Goal: Task Accomplishment & Management: Manage account settings

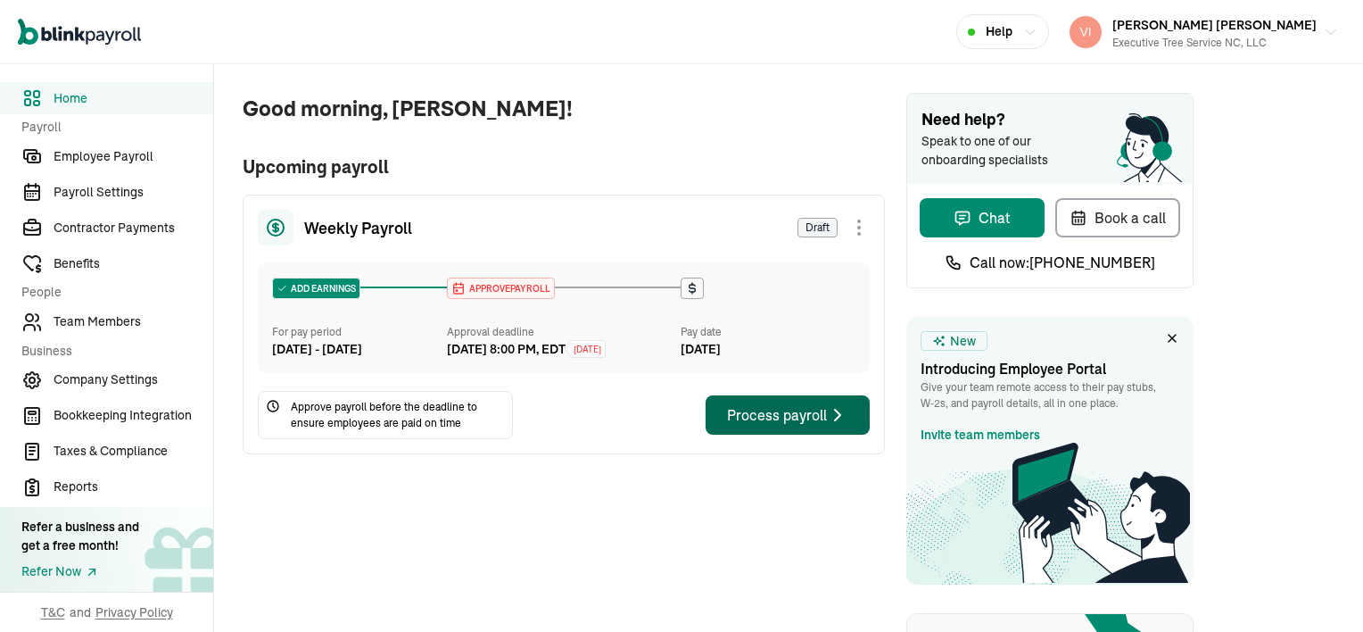
click at [807, 426] on div "Process payroll" at bounding box center [787, 414] width 121 height 21
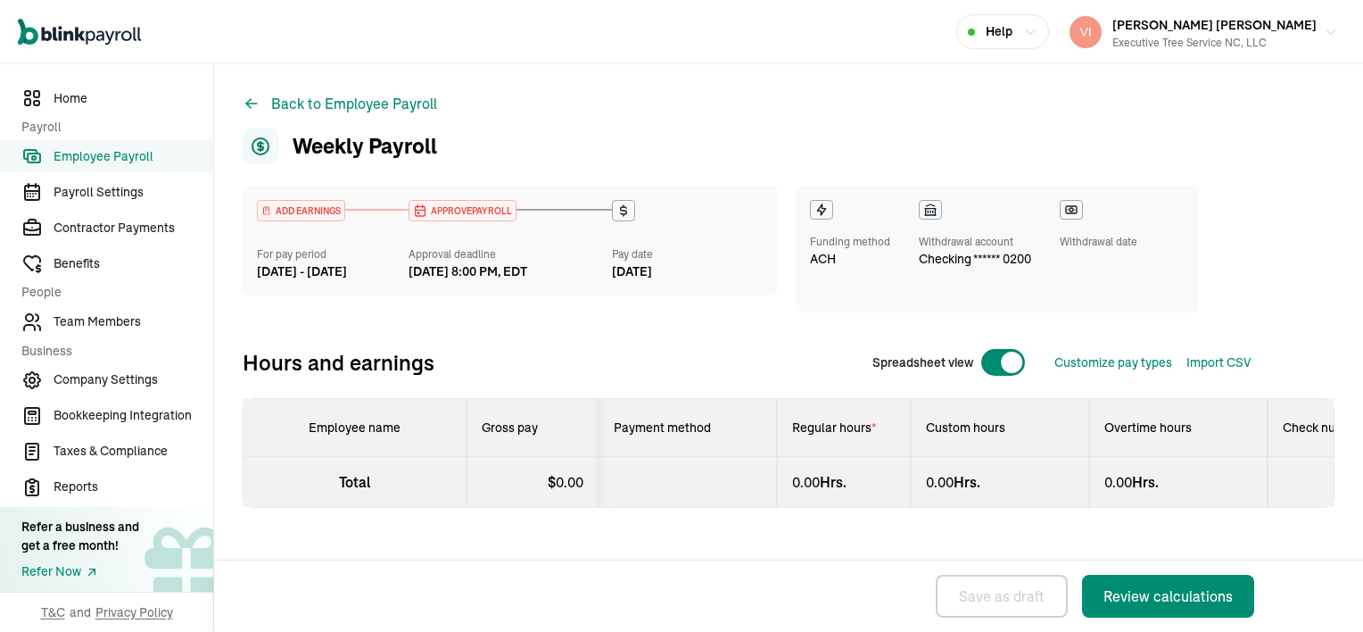
select select "direct_deposit"
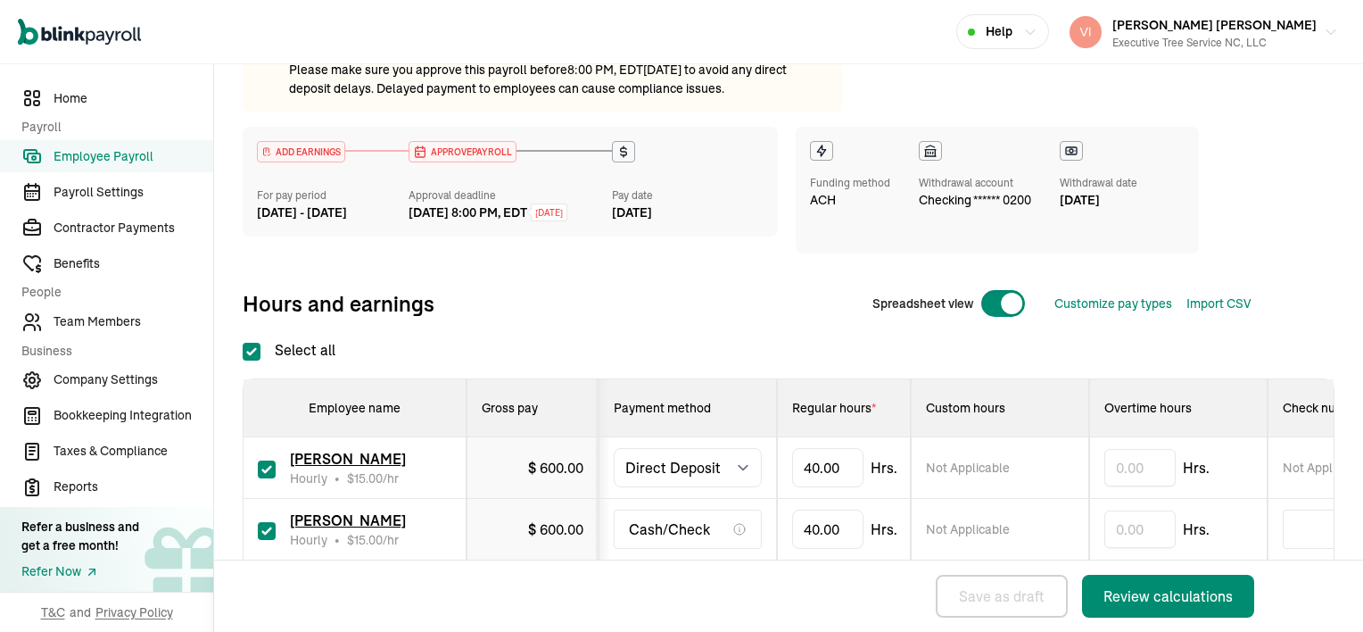
scroll to position [253, 0]
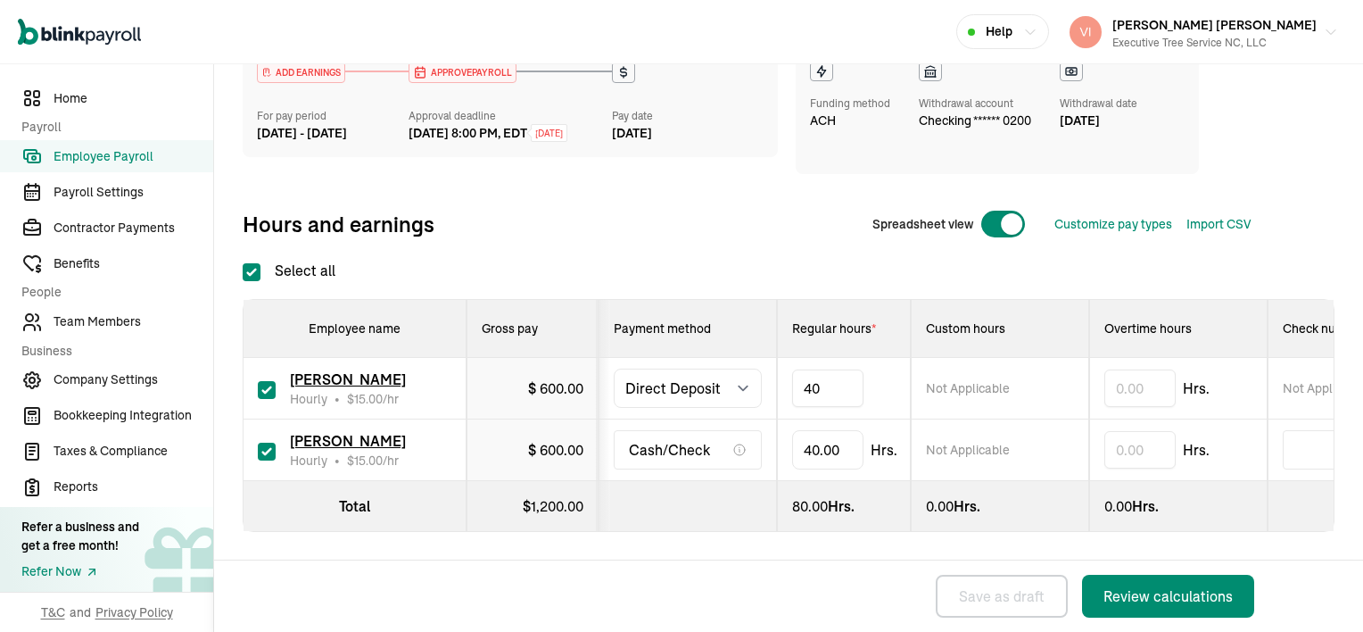
type input "4"
type input "20"
click at [845, 438] on input "40" at bounding box center [827, 449] width 71 height 37
type input "8"
click at [1184, 591] on div "Review calculations" at bounding box center [1168, 595] width 129 height 21
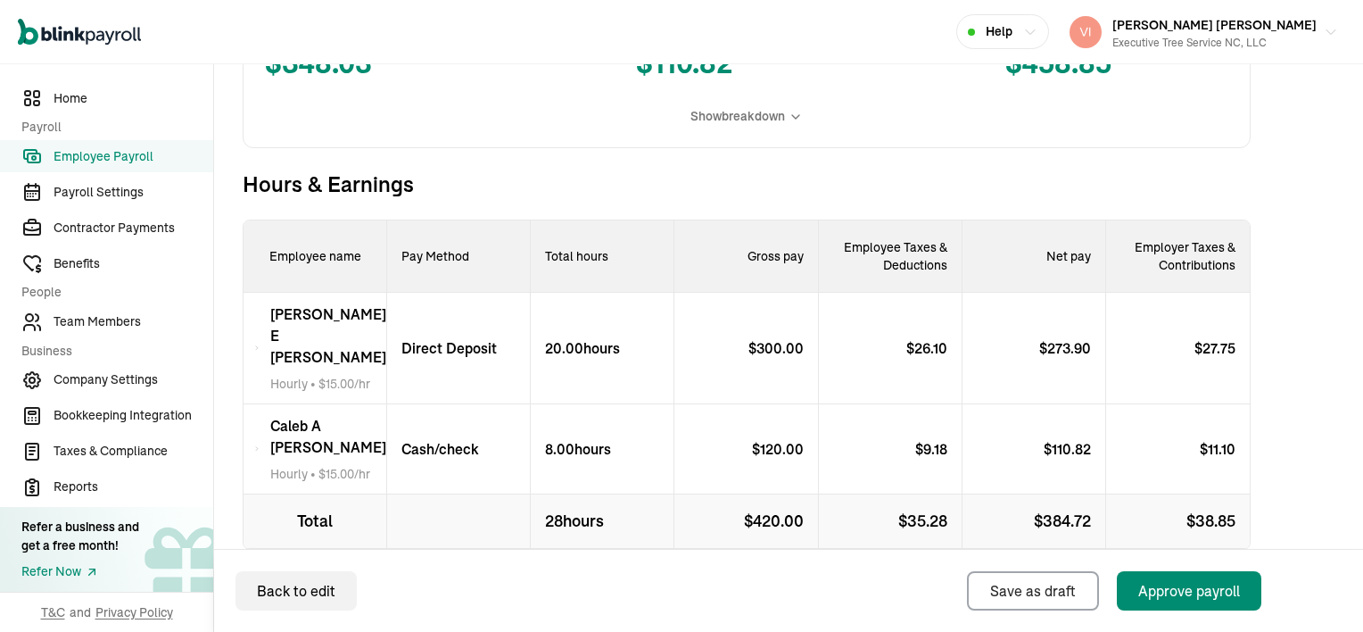
scroll to position [606, 0]
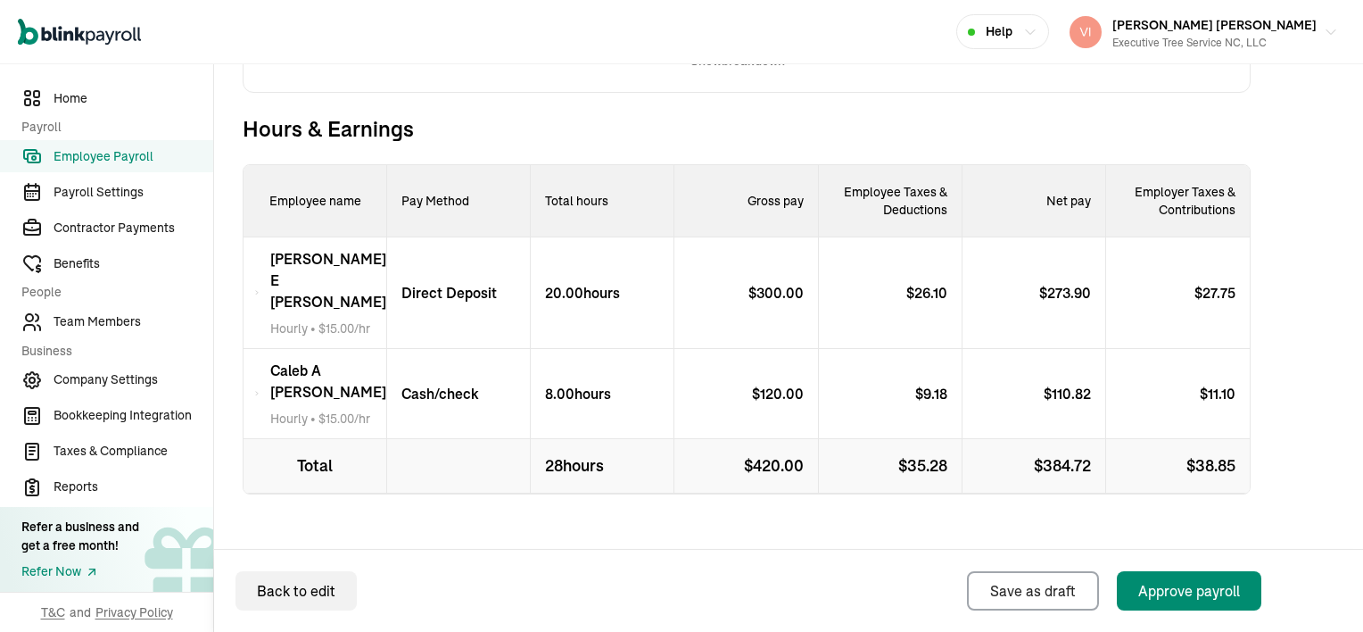
click at [260, 383] on icon at bounding box center [256, 393] width 5 height 21
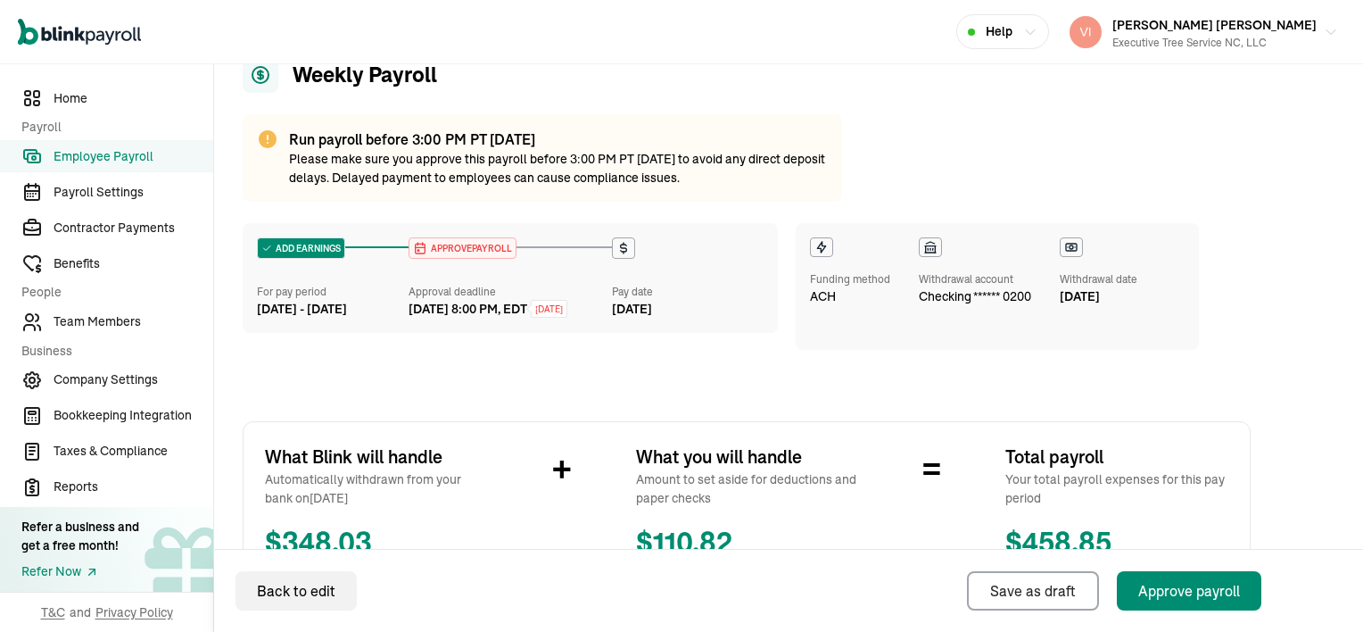
scroll to position [446, 0]
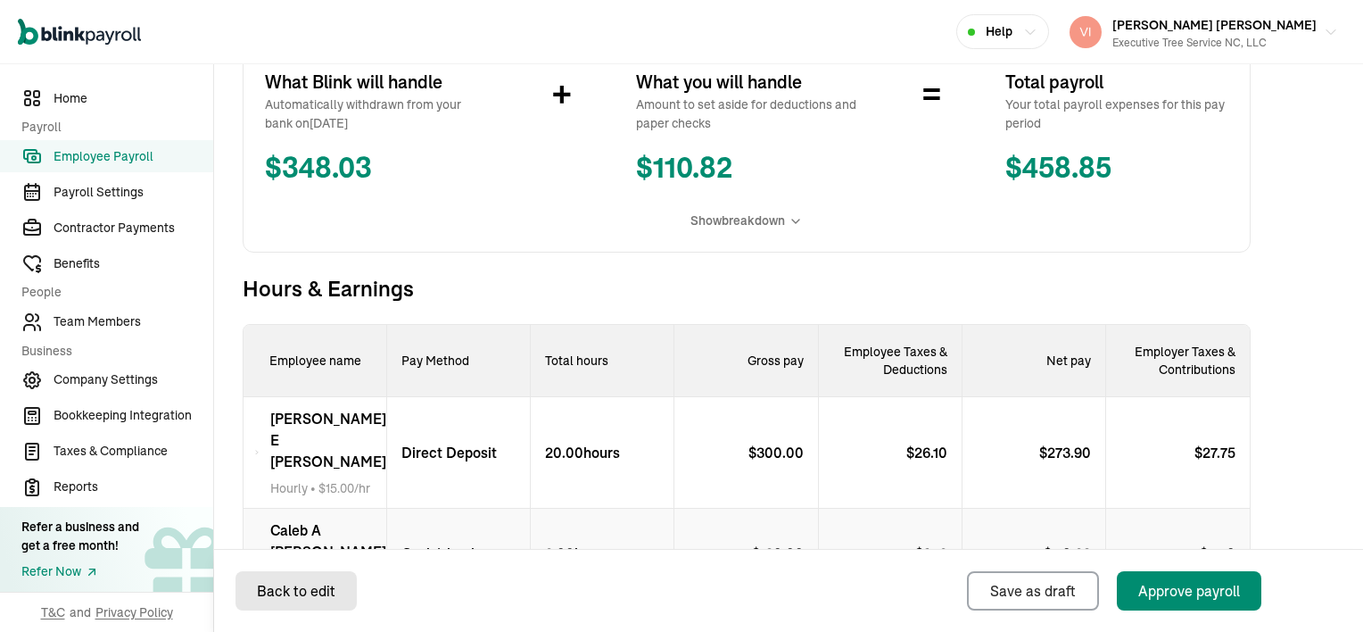
select select "direct_deposit"
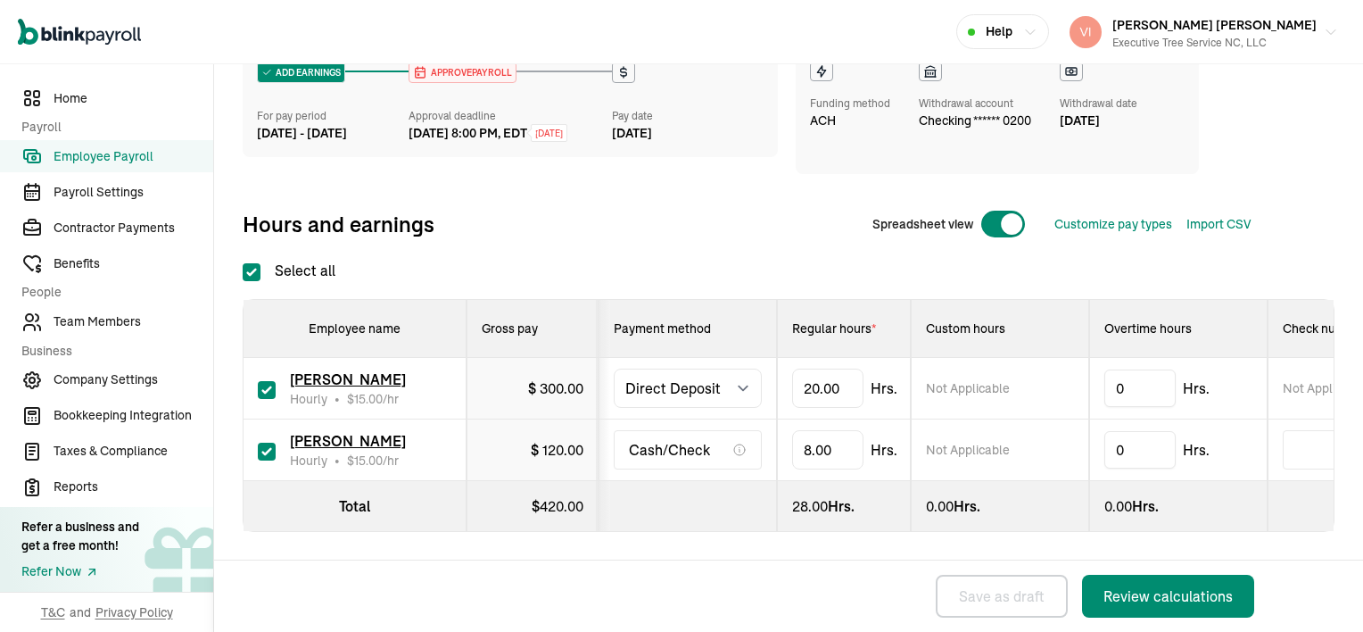
checkbox input "true"
type input "0"
click at [903, 555] on div "Run payroll before 8:00 PM, EDT [DATE] Please make sure you approve this payrol…" at bounding box center [789, 275] width 1092 height 658
click at [1128, 589] on div "Review calculations" at bounding box center [1168, 595] width 129 height 21
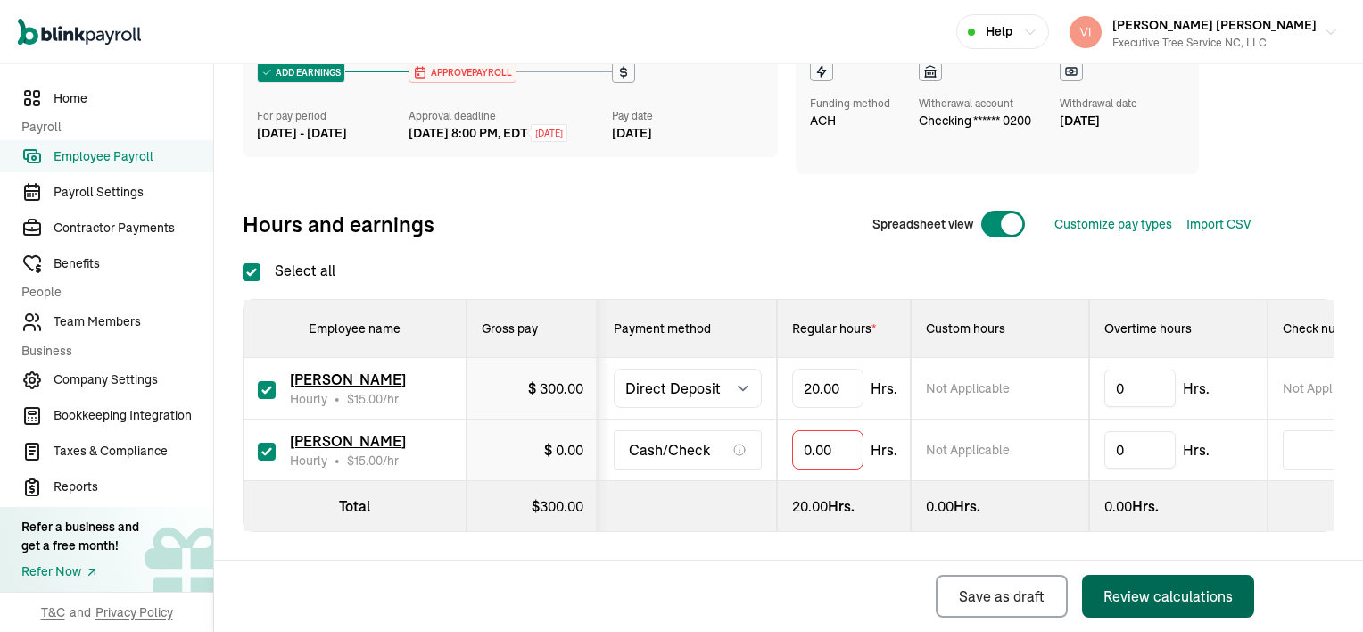
click at [264, 443] on input "checkbox" at bounding box center [267, 452] width 18 height 18
checkbox input "false"
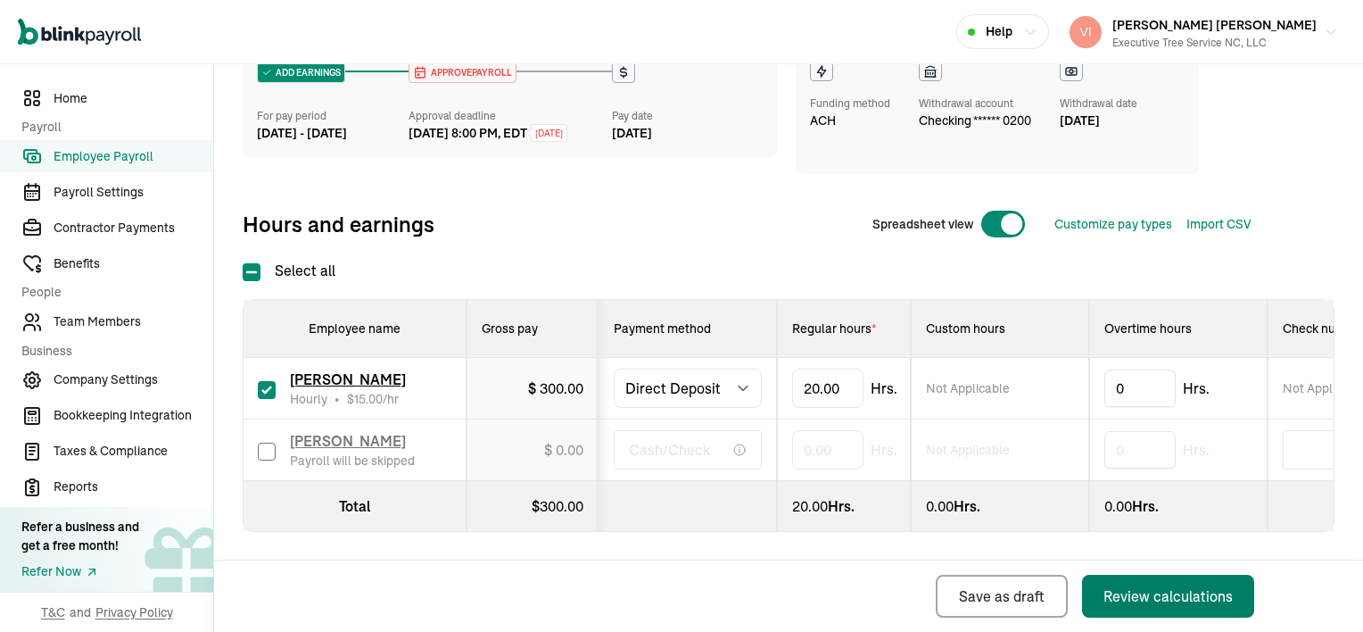
click at [1178, 591] on div "Review calculations" at bounding box center [1168, 595] width 129 height 21
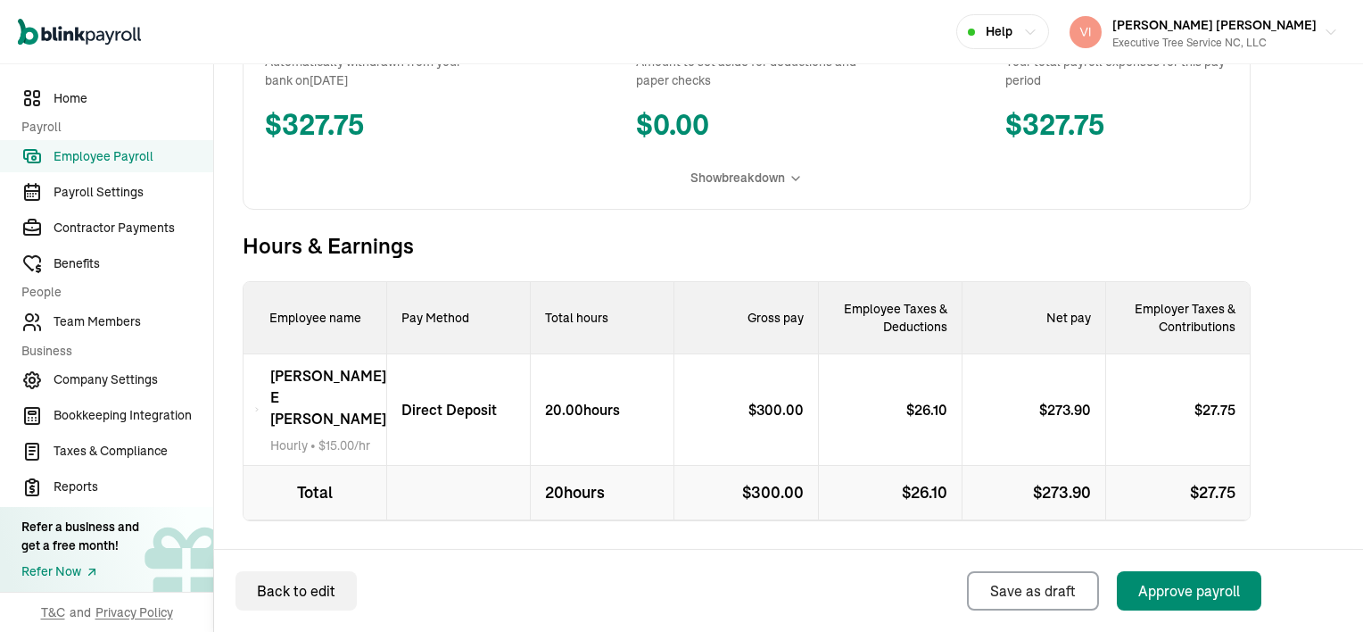
scroll to position [519, 0]
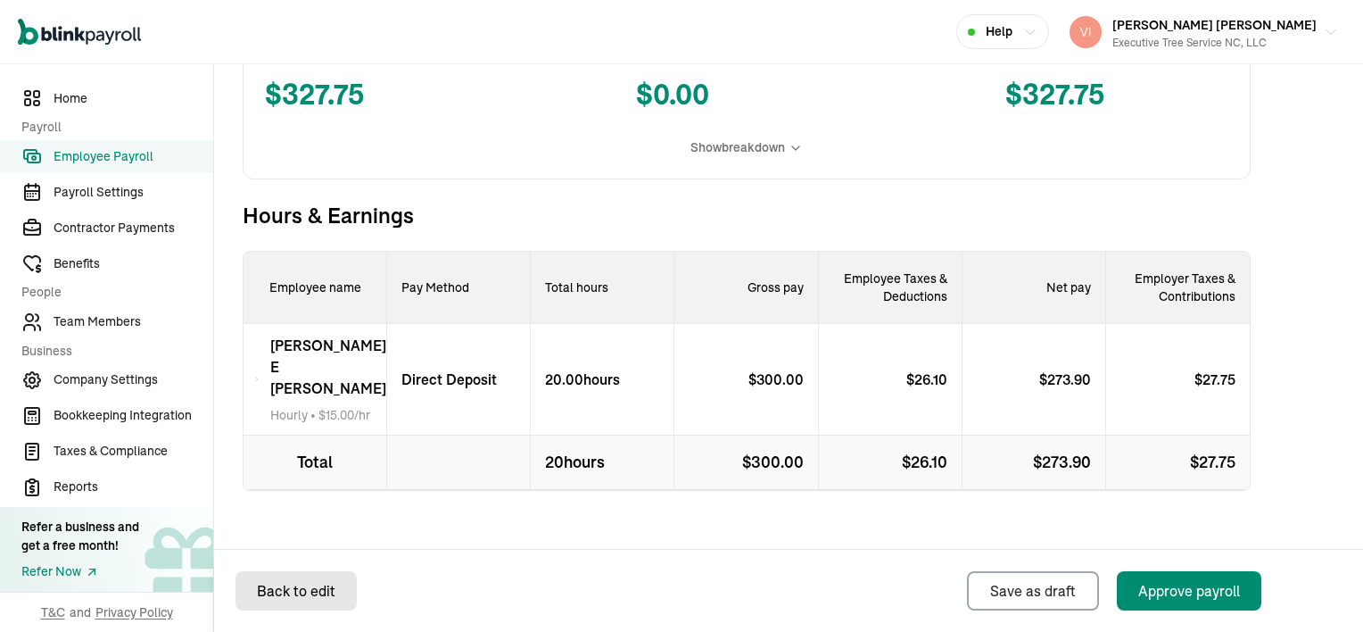
select select "direct_deposit"
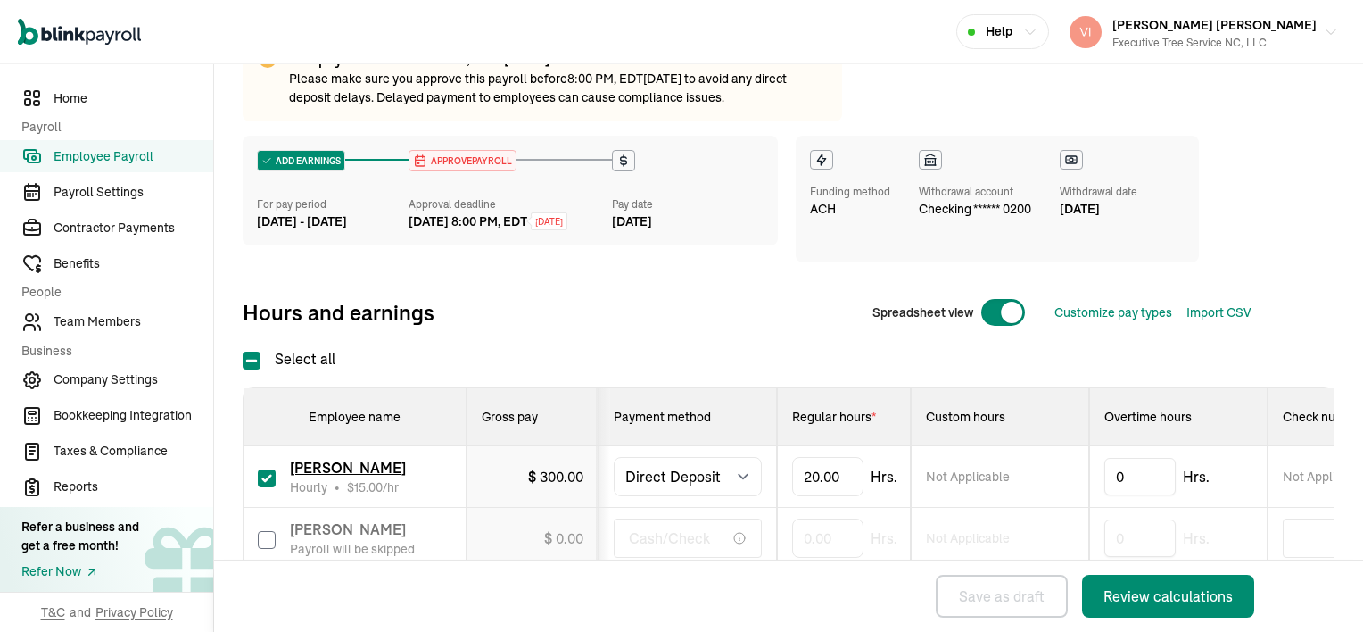
scroll to position [253, 0]
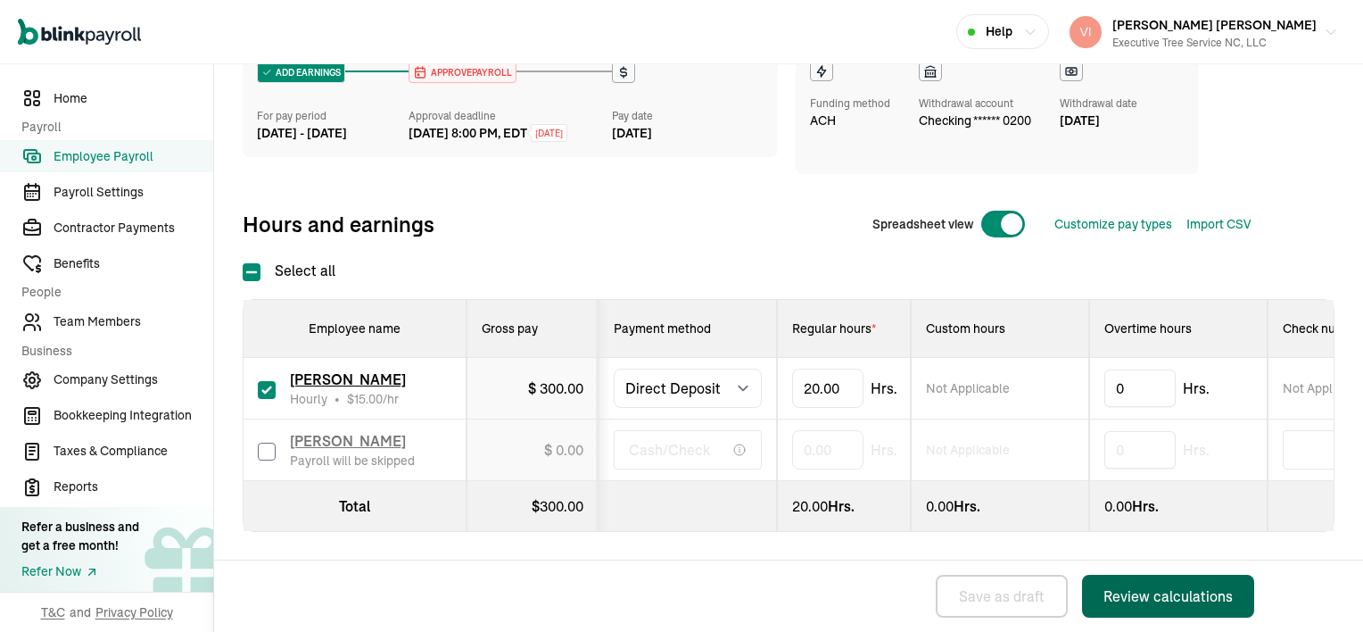
click at [1207, 590] on div "Review calculations" at bounding box center [1168, 595] width 129 height 21
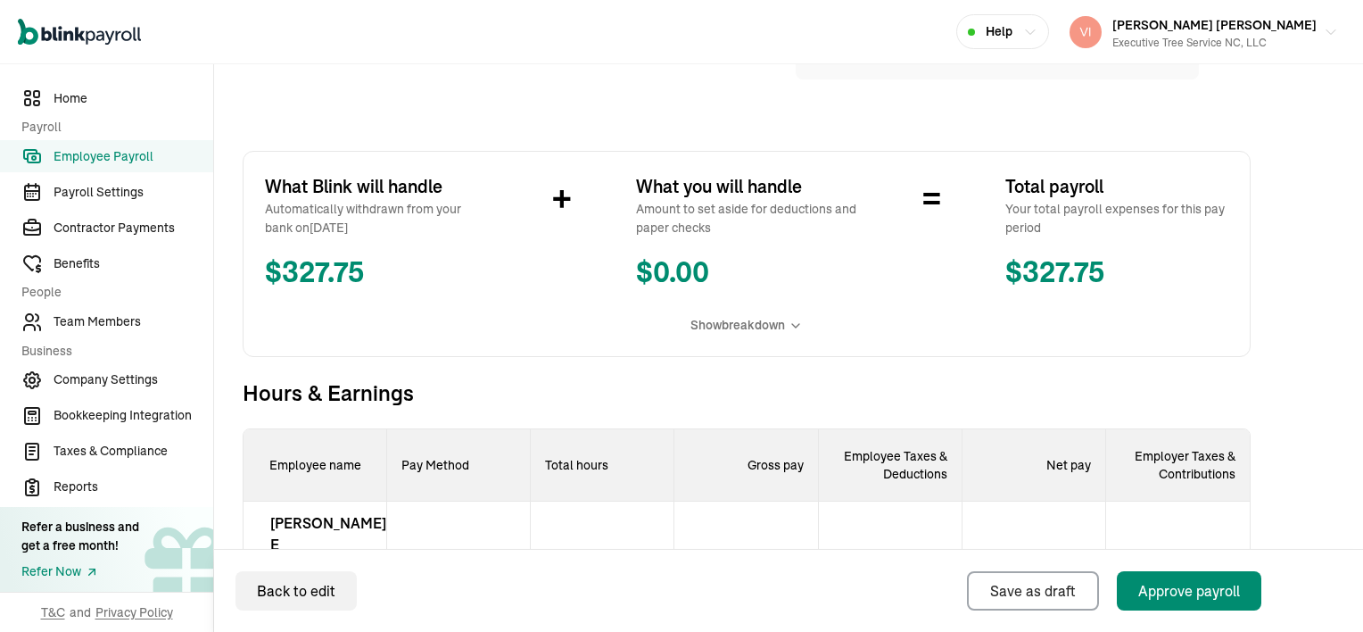
scroll to position [357, 0]
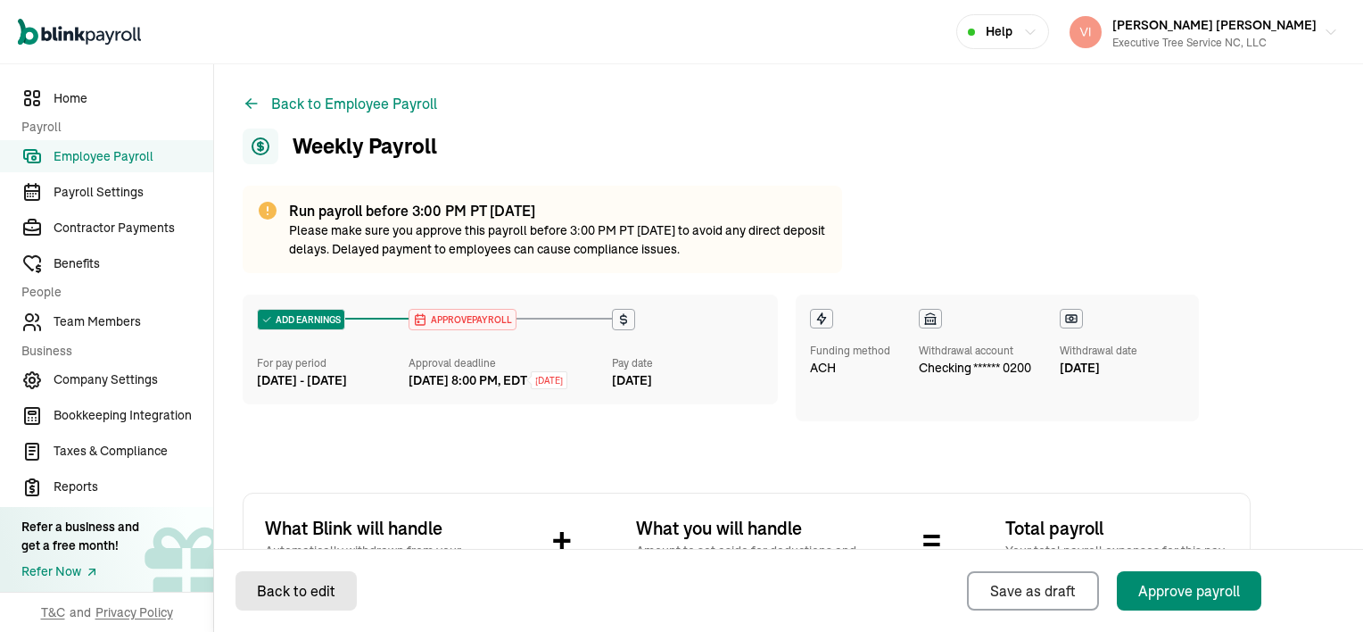
select select "direct_deposit"
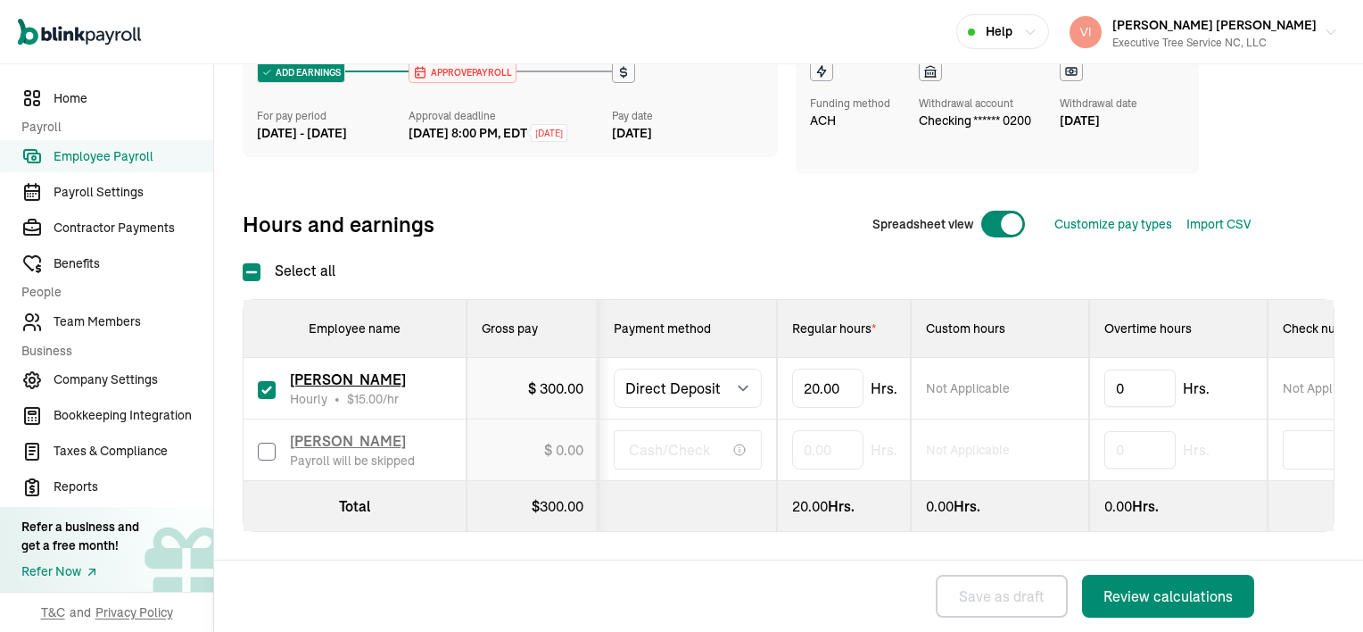
scroll to position [253, 0]
click at [269, 443] on input "checkbox" at bounding box center [267, 452] width 18 height 18
checkbox input "true"
type input "8"
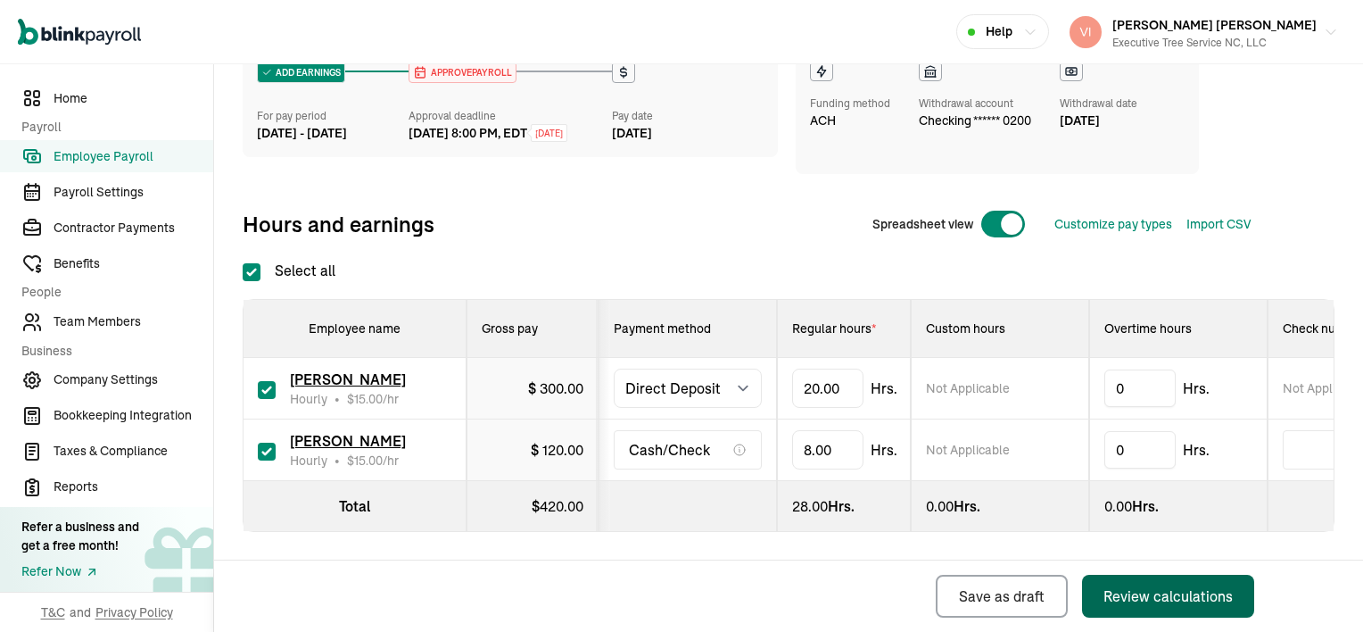
click at [1150, 605] on div "Review calculations" at bounding box center [1168, 595] width 129 height 21
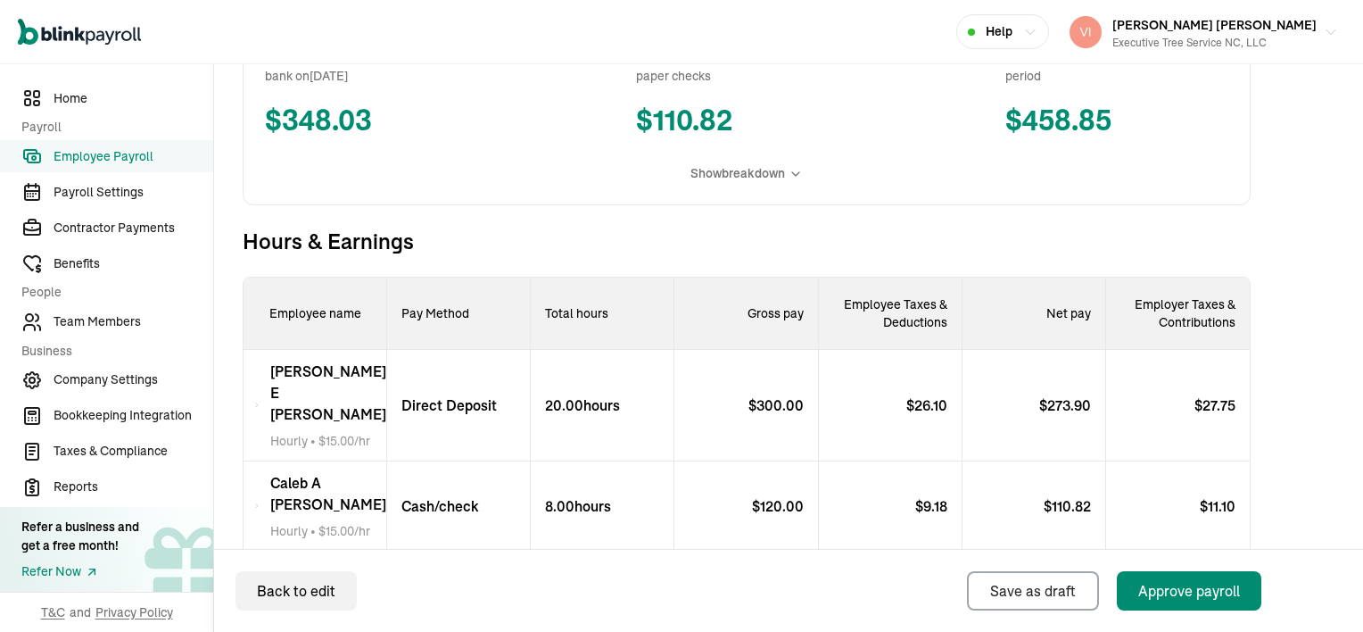
scroll to position [535, 0]
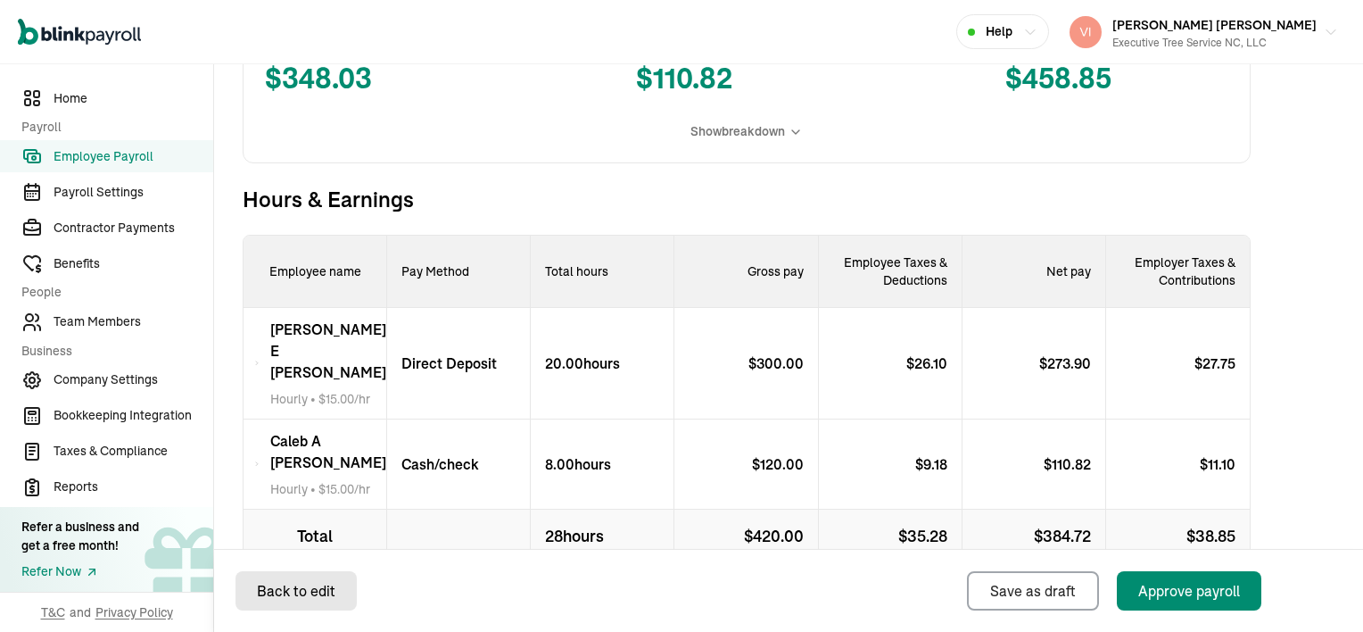
select select "direct_deposit"
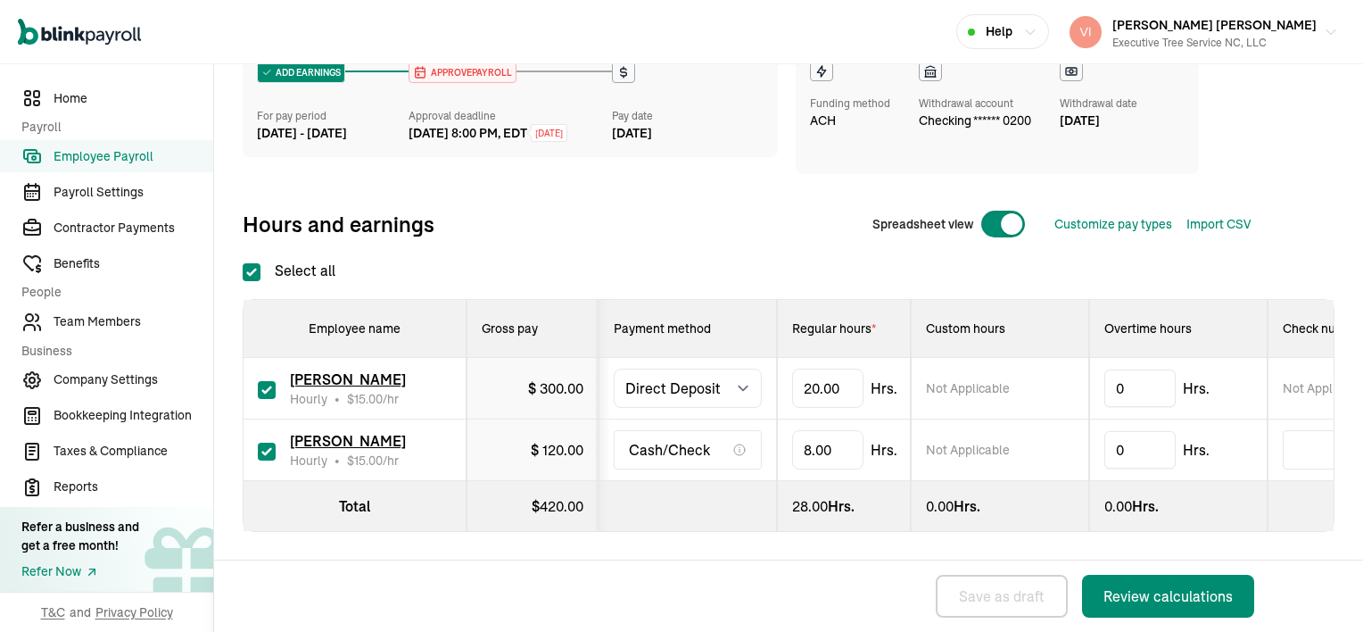
checkbox input "true"
click at [1152, 596] on div "Review calculations" at bounding box center [1168, 595] width 129 height 21
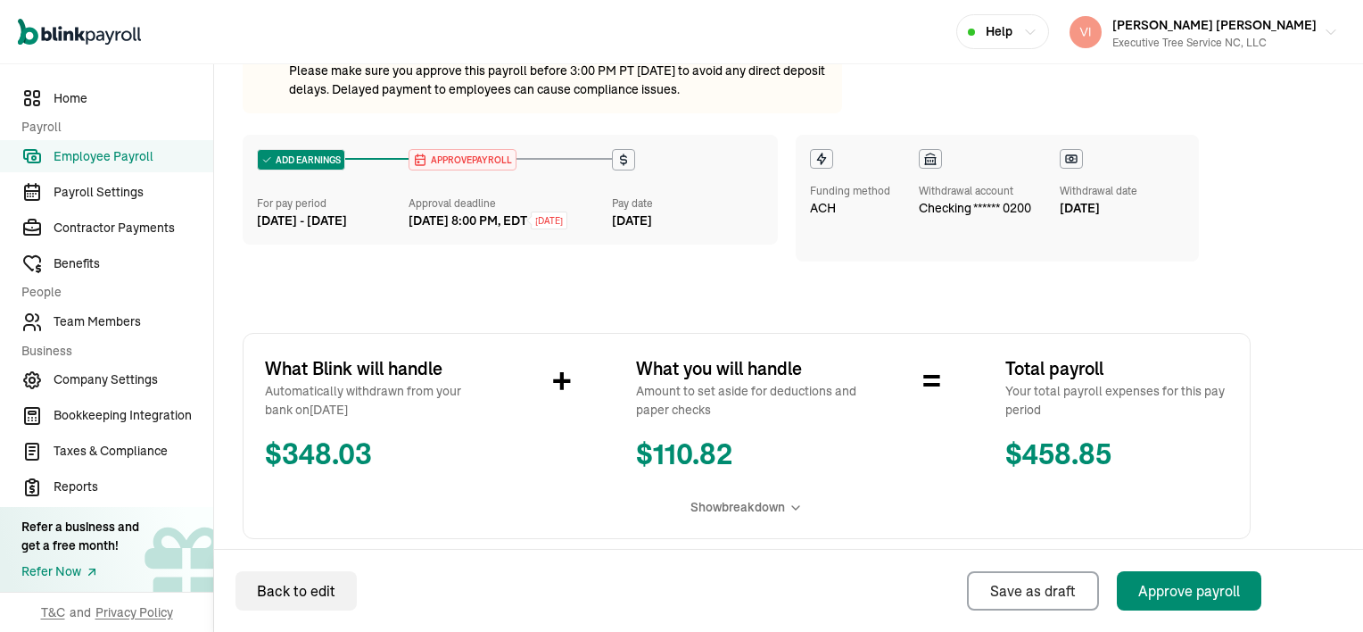
scroll to position [446, 0]
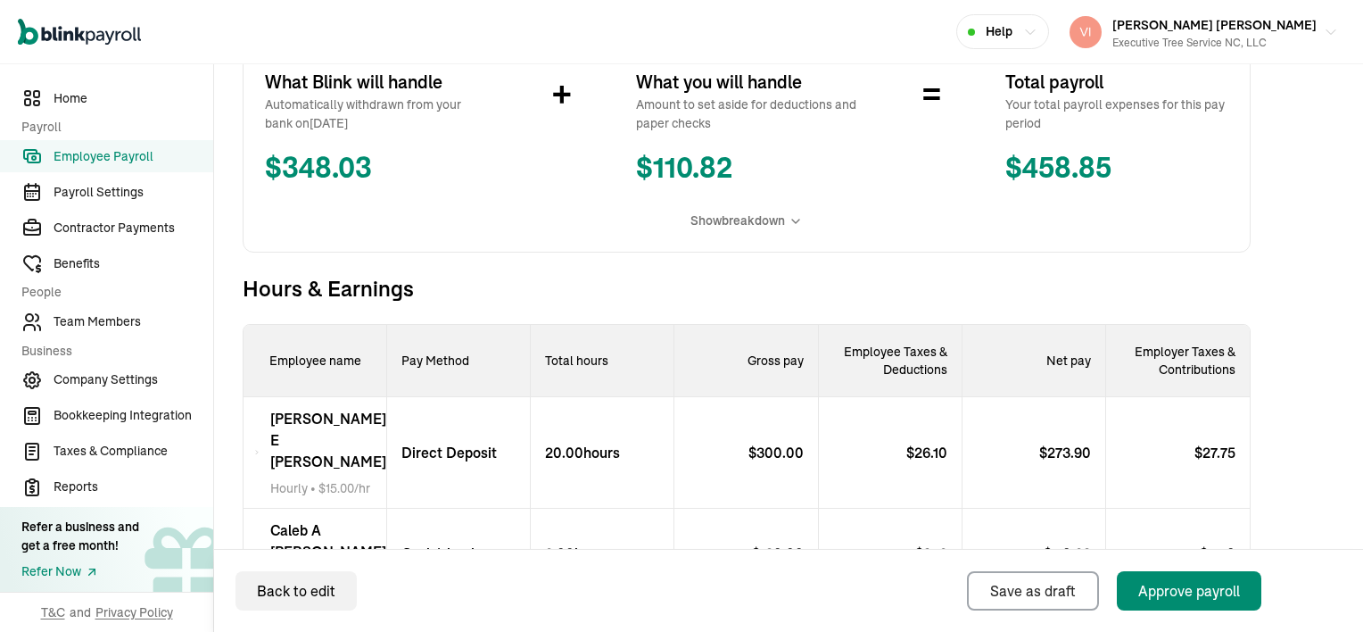
click at [649, 521] on div "8.00 hours" at bounding box center [603, 554] width 144 height 90
select select "direct_deposit"
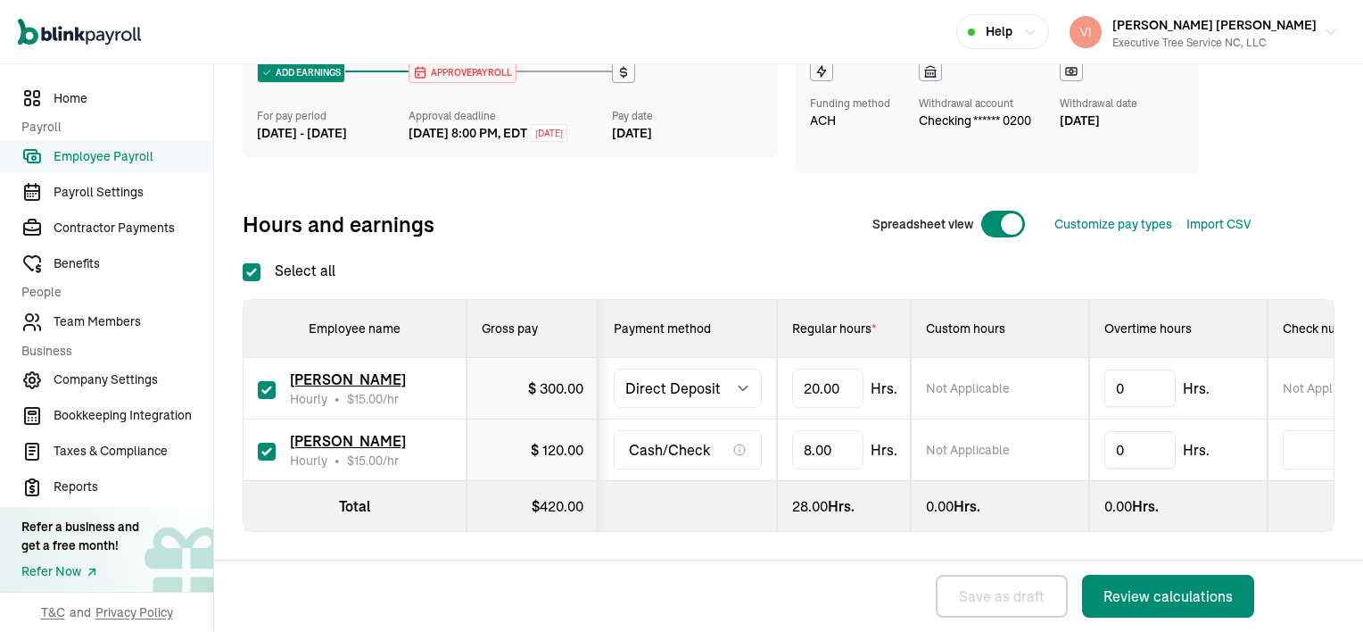
checkbox input "true"
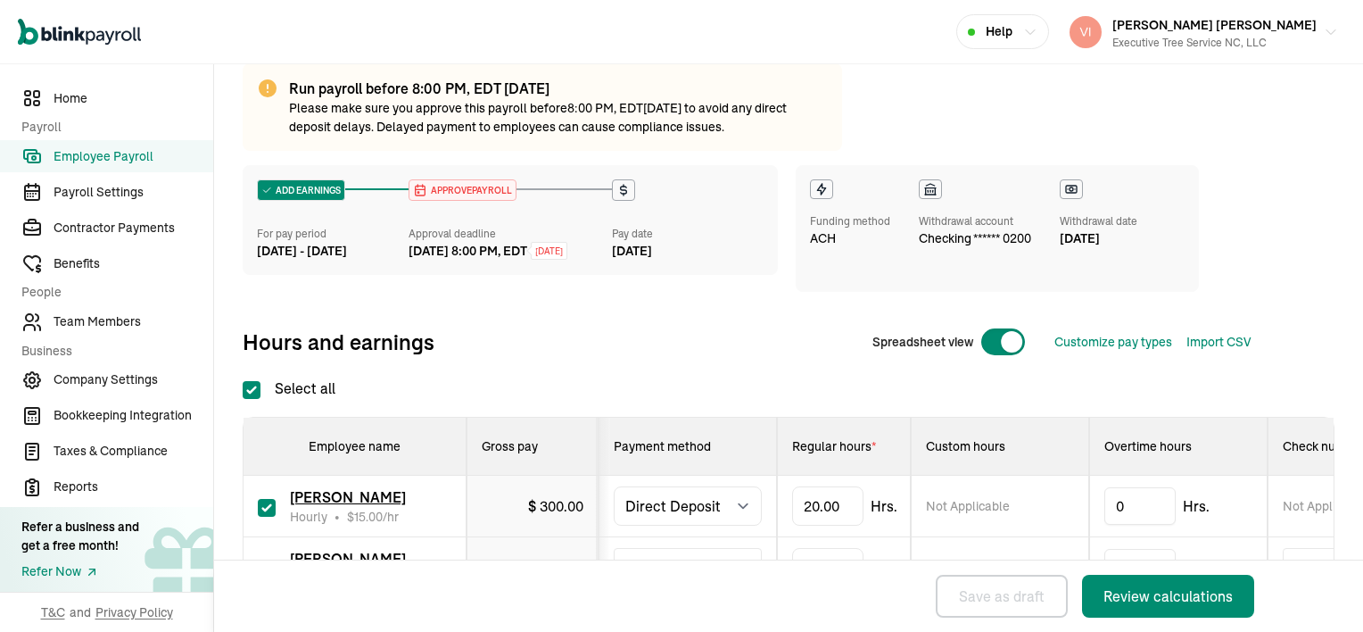
scroll to position [253, 0]
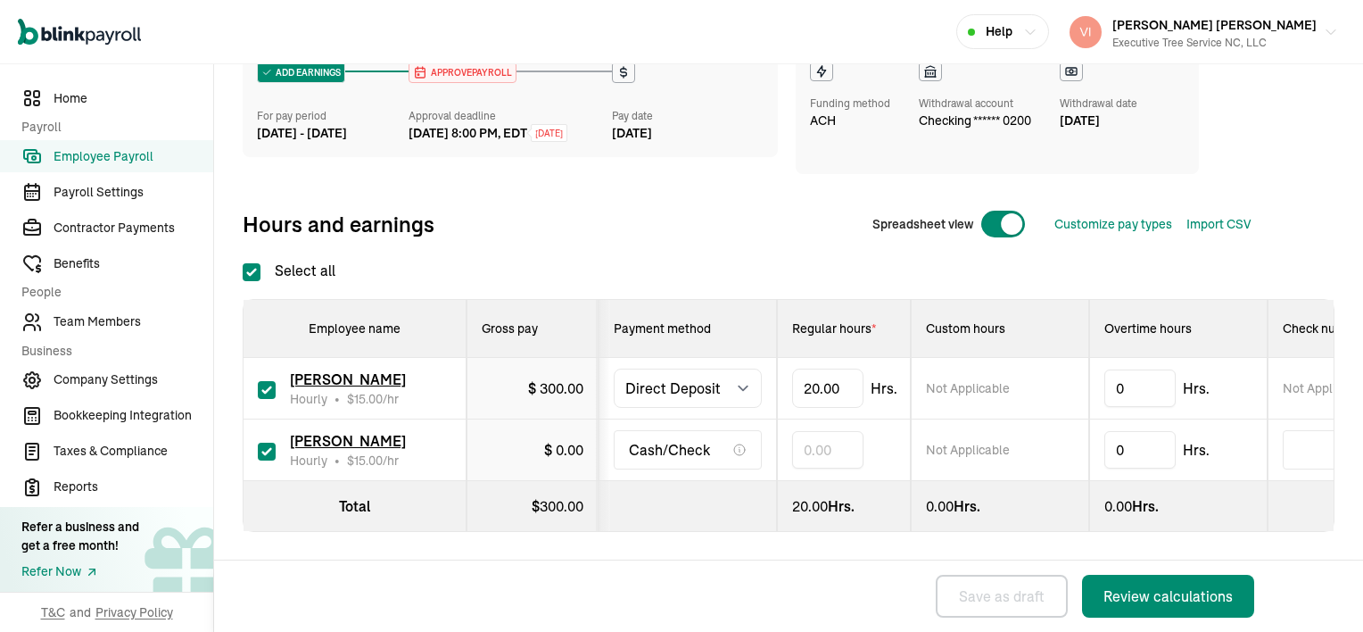
click at [264, 443] on input "checkbox" at bounding box center [267, 452] width 18 height 18
checkbox input "false"
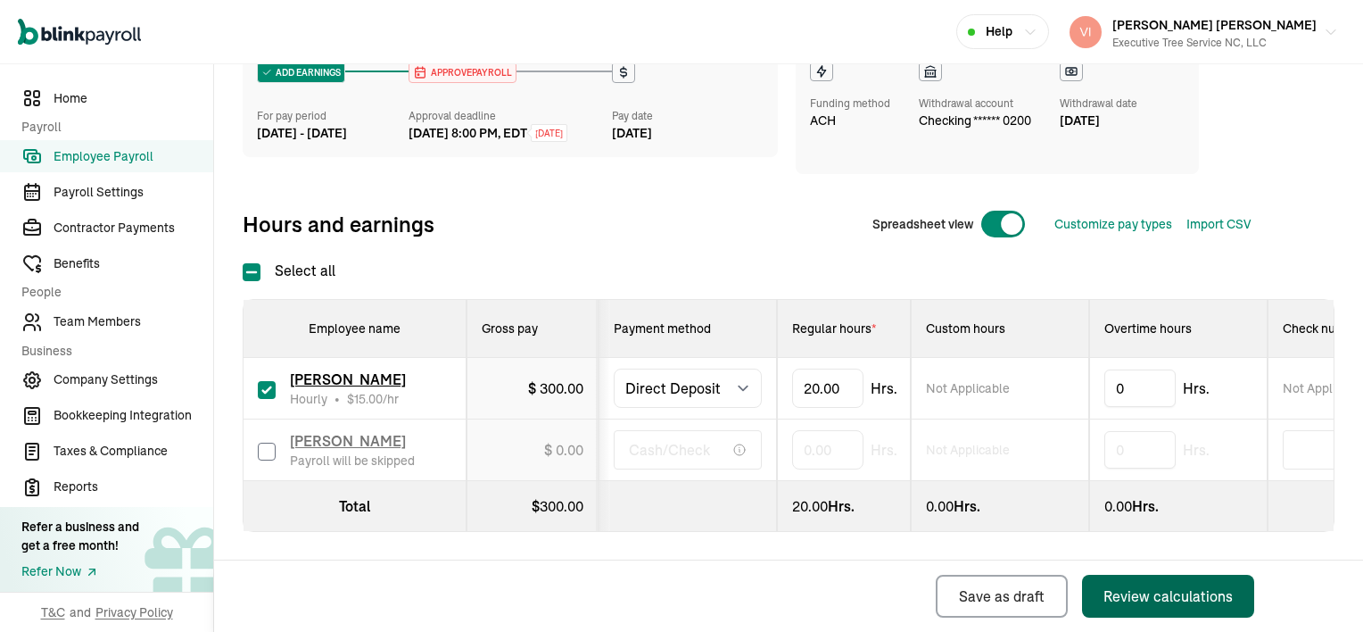
click at [1178, 591] on div "Review calculations" at bounding box center [1168, 595] width 129 height 21
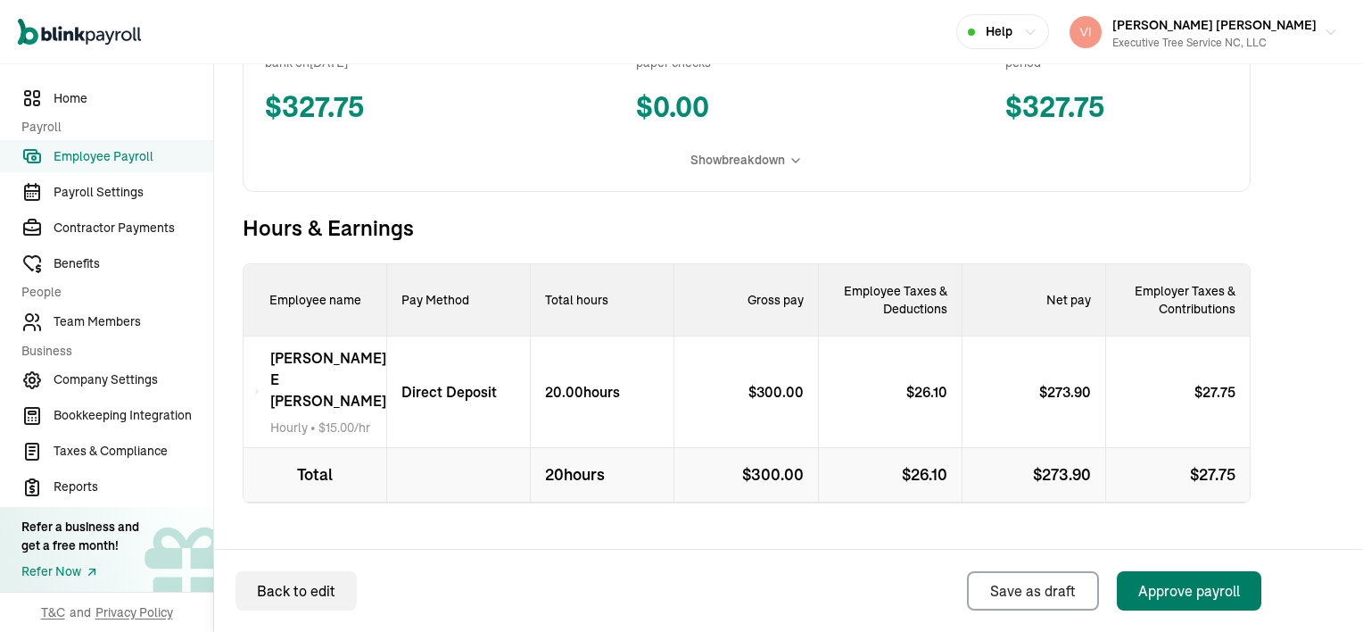
scroll to position [519, 0]
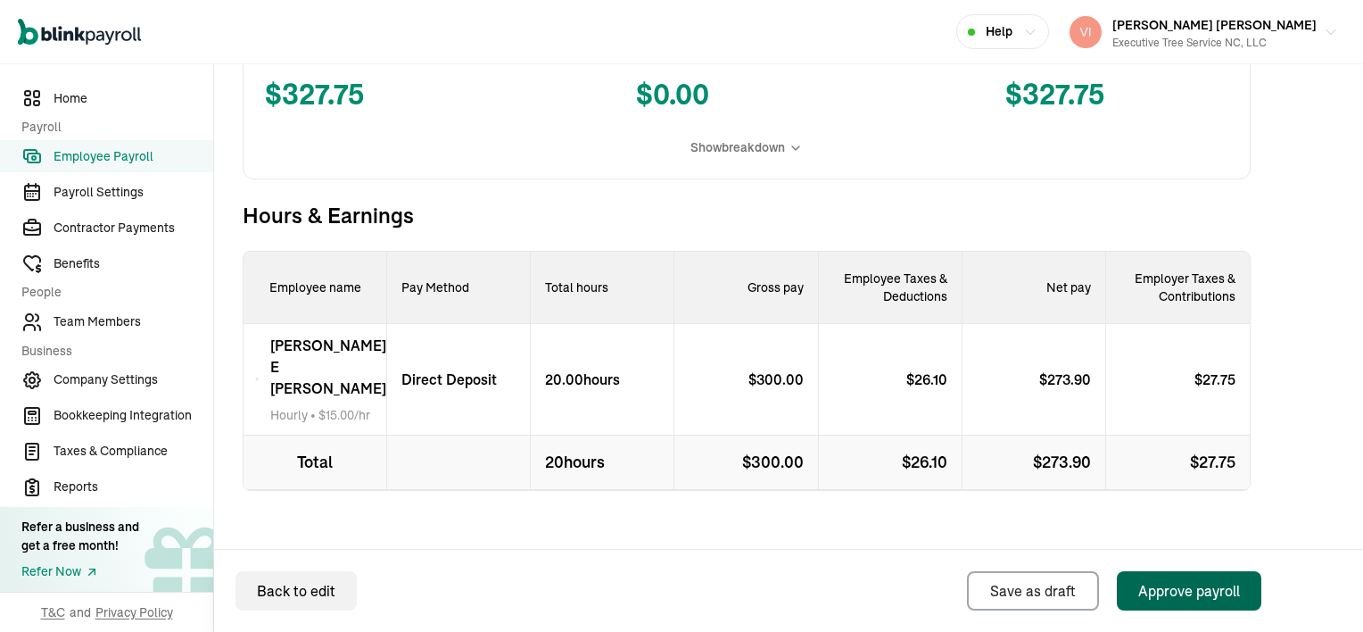
click at [1200, 594] on div "Approve payroll" at bounding box center [1190, 590] width 102 height 21
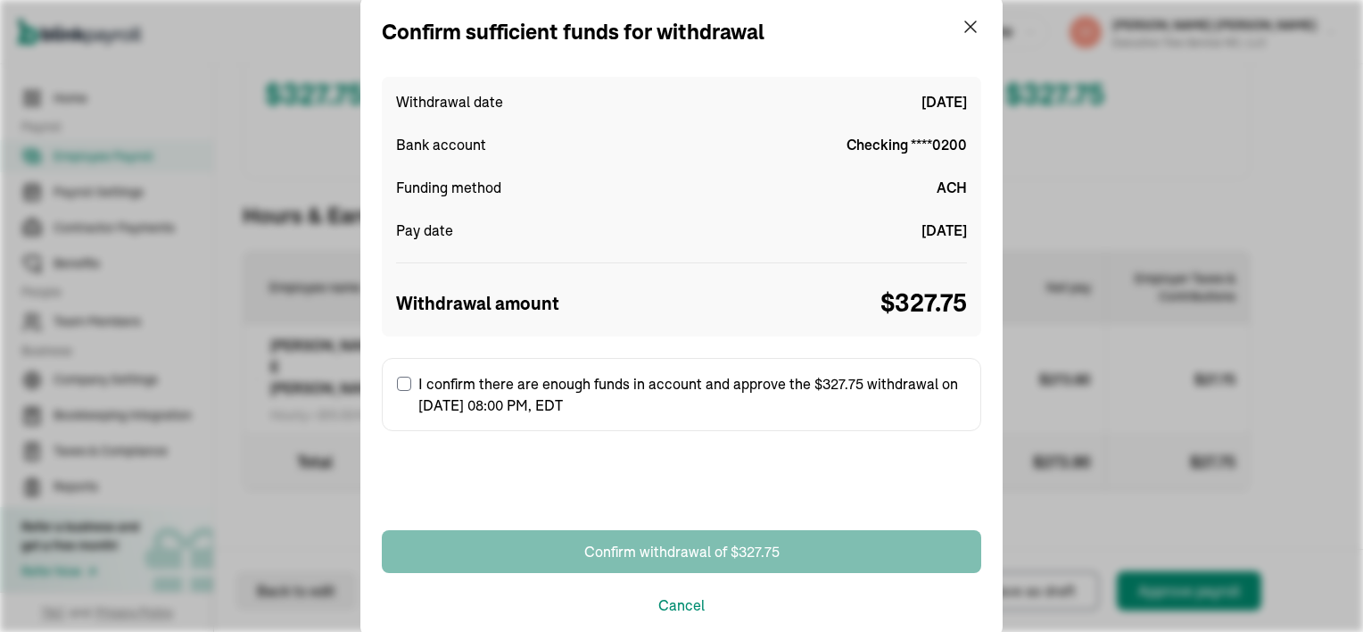
click at [403, 385] on input "I confirm there are enough funds in account and approve the $327.75 withdrawal …" at bounding box center [404, 384] width 14 height 14
checkbox input "true"
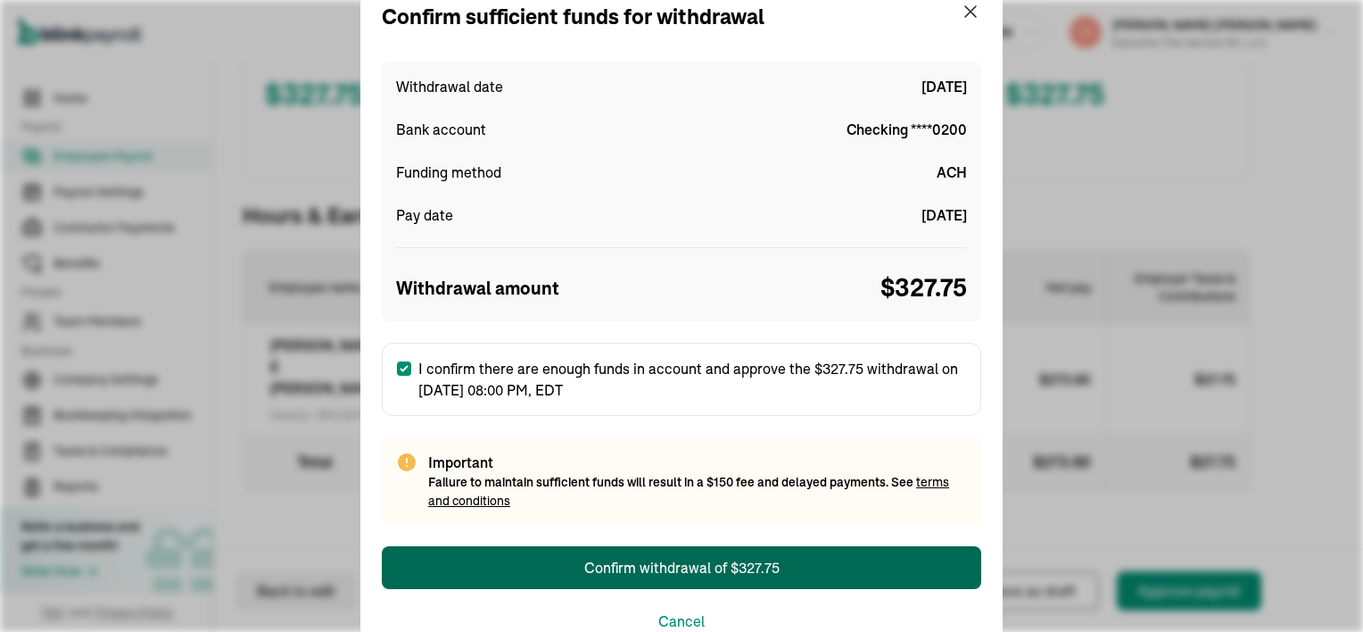
click at [744, 566] on div "Confirm withdrawal of $327.75" at bounding box center [681, 567] width 195 height 21
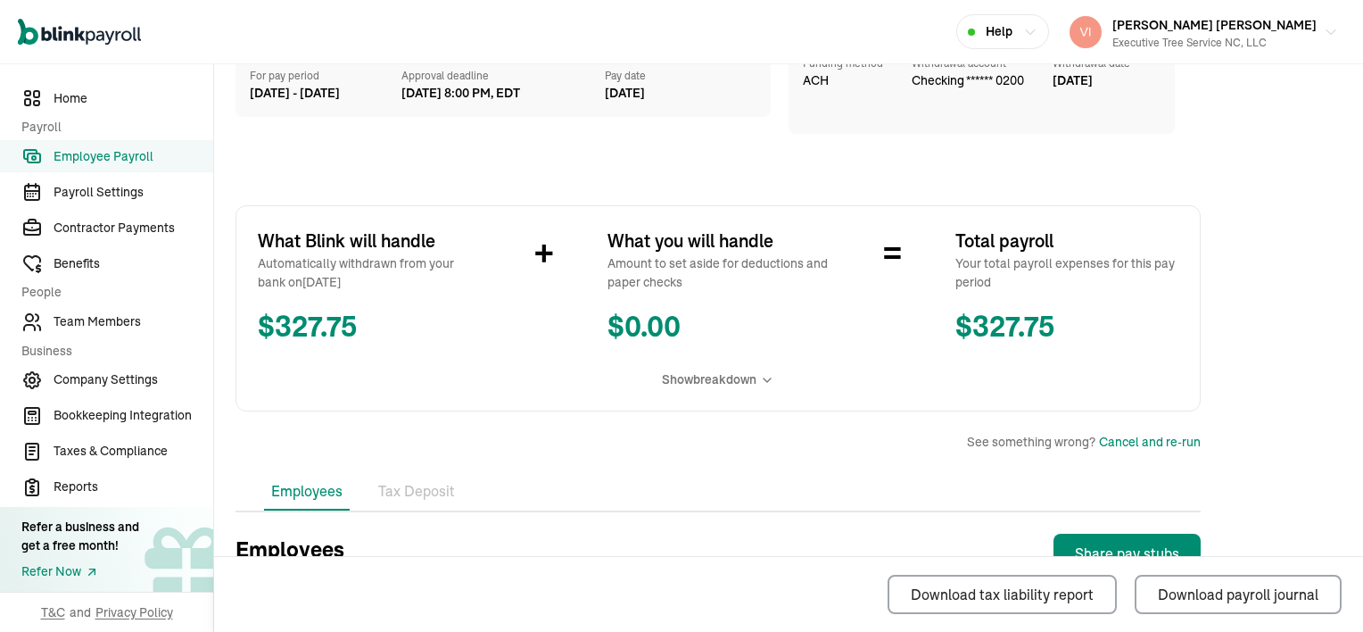
scroll to position [178, 0]
click at [125, 317] on span "Team Members" at bounding box center [134, 321] width 160 height 19
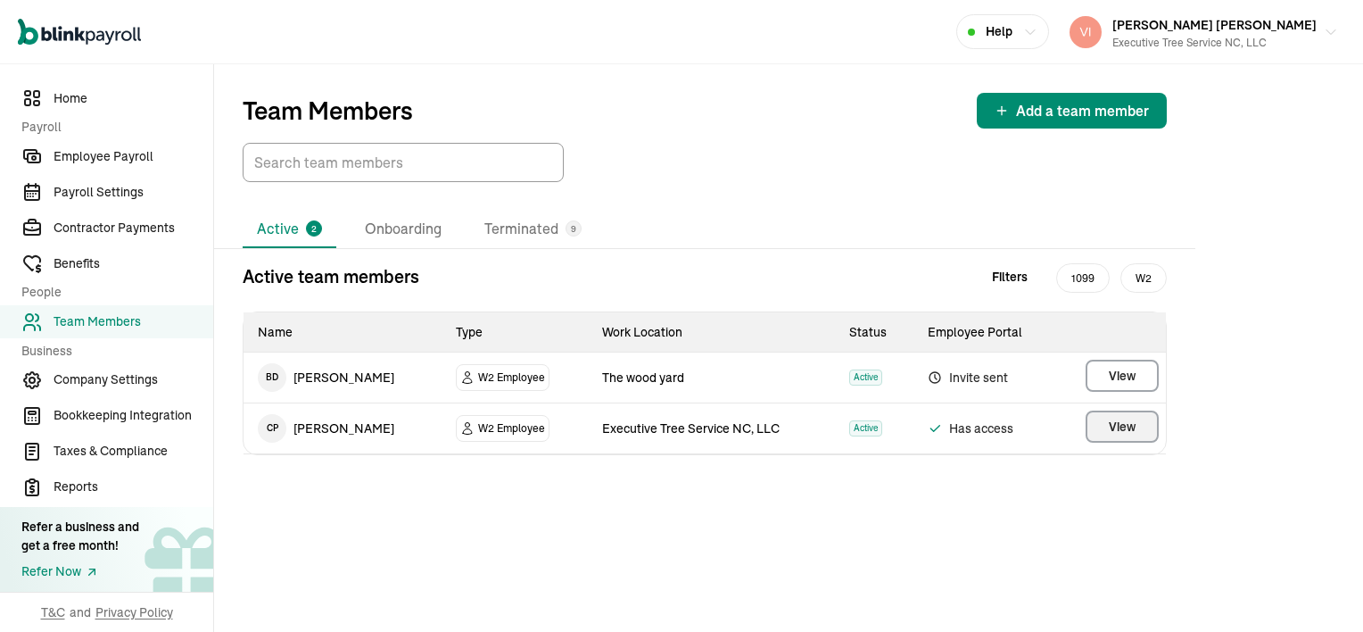
click at [1121, 425] on span "View" at bounding box center [1122, 427] width 27 height 18
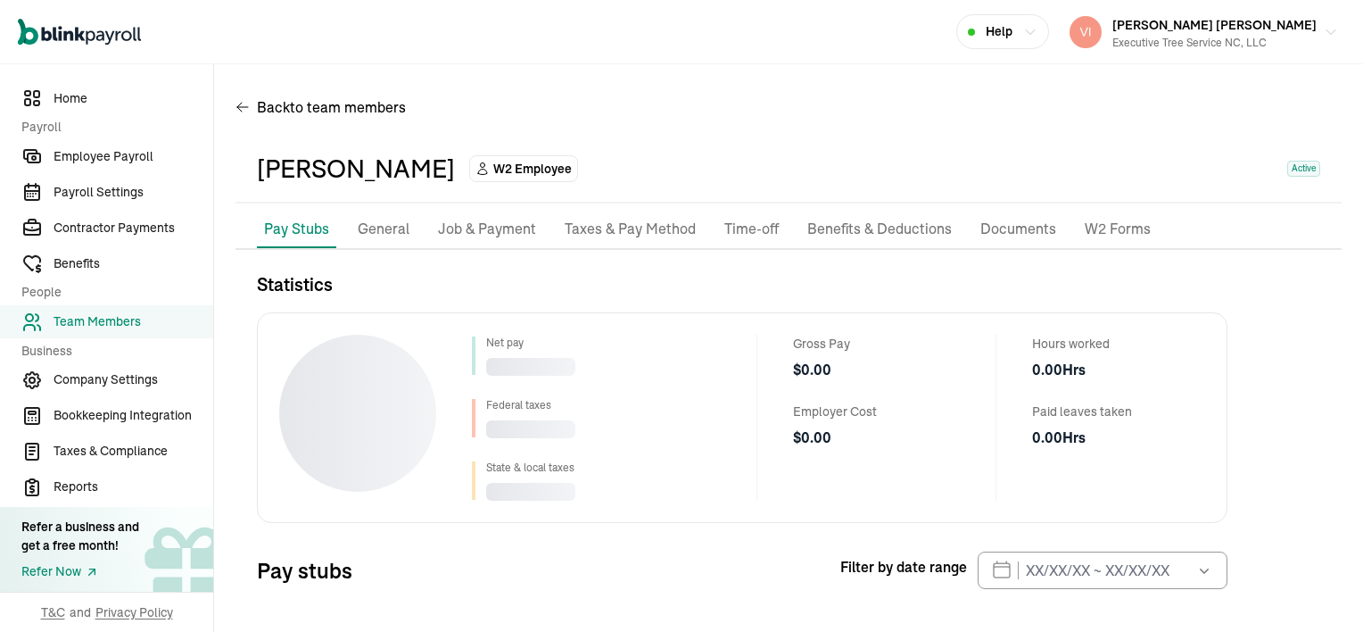
scroll to position [80, 0]
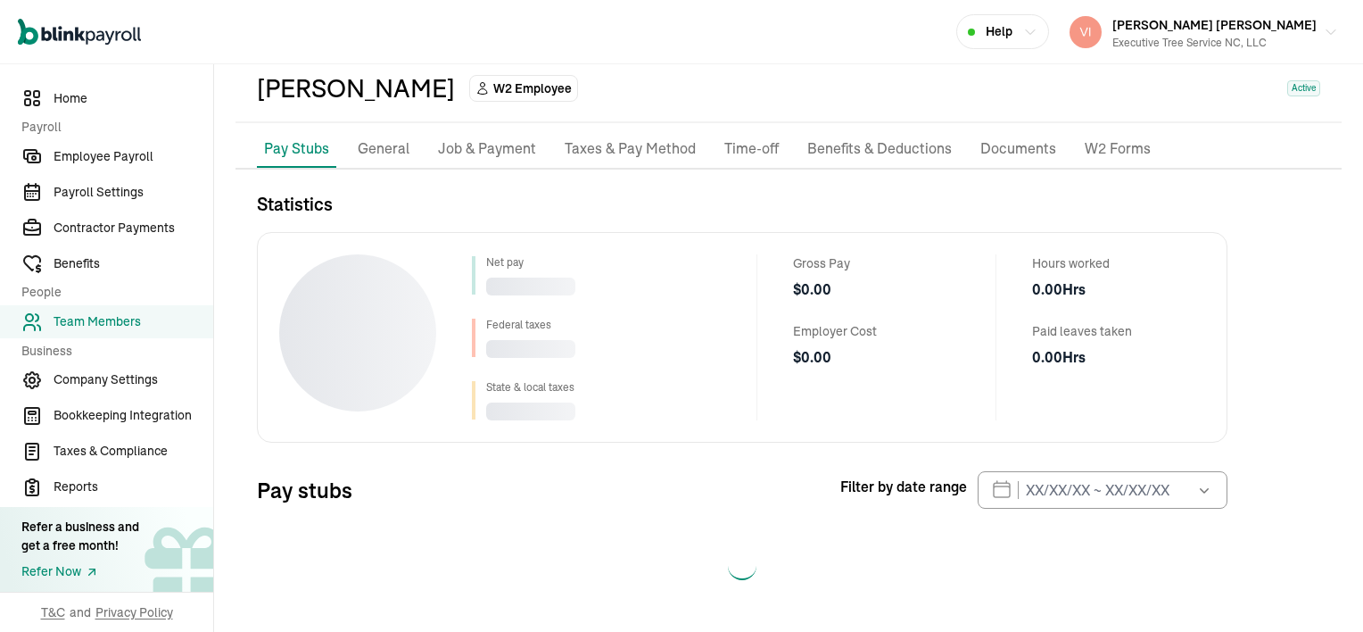
select select "2025"
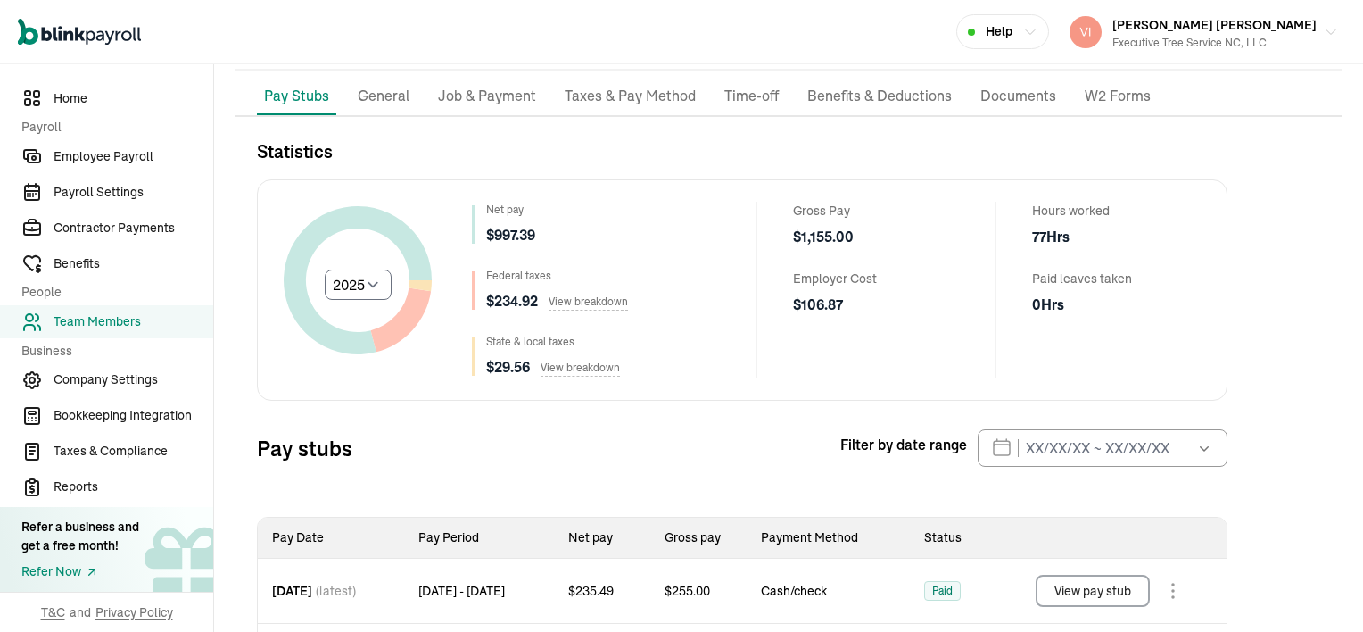
scroll to position [0, 0]
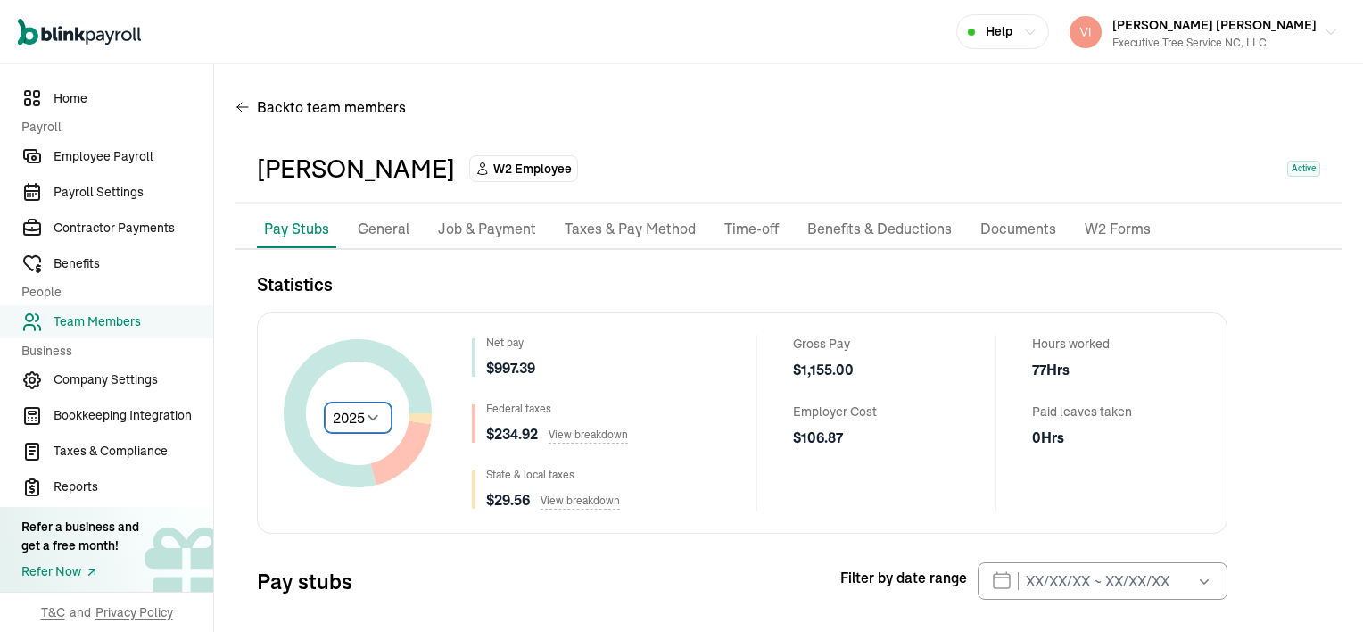
click at [370, 414] on select "Select year [DATE] 2024 2023 2022 2021" at bounding box center [358, 417] width 67 height 30
click at [514, 228] on p "Job & Payment" at bounding box center [487, 229] width 98 height 23
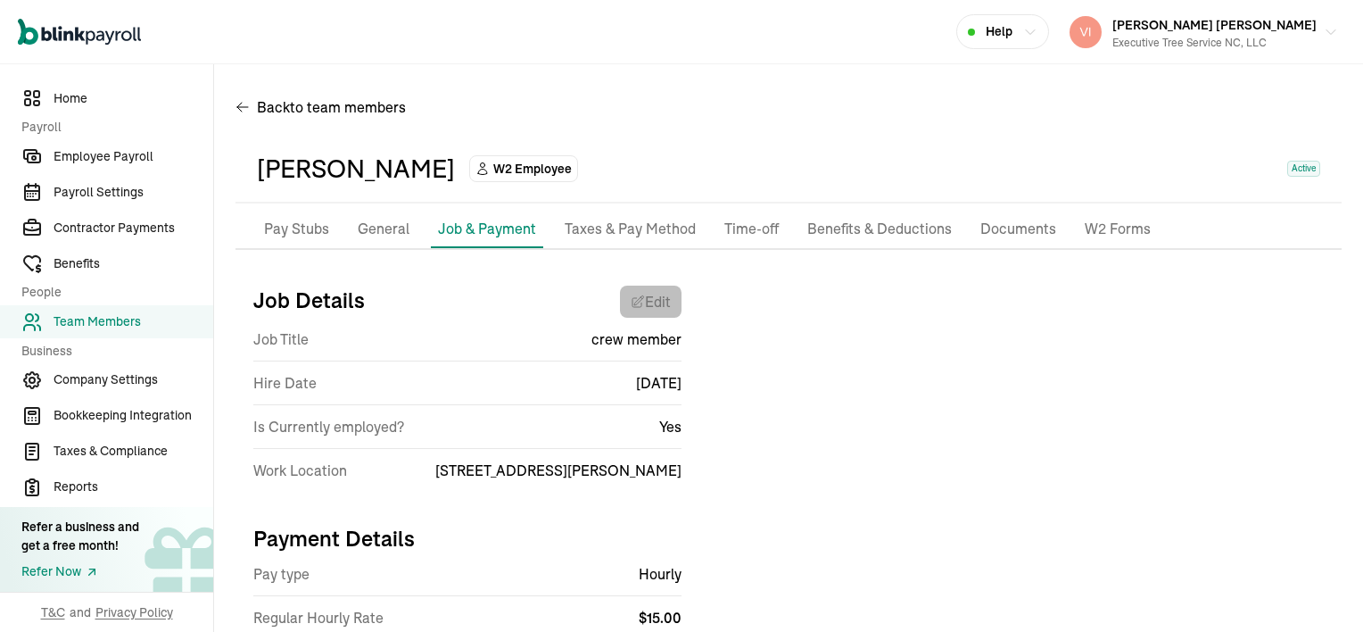
select select "[STREET_ADDRESS][PERSON_NAME]"
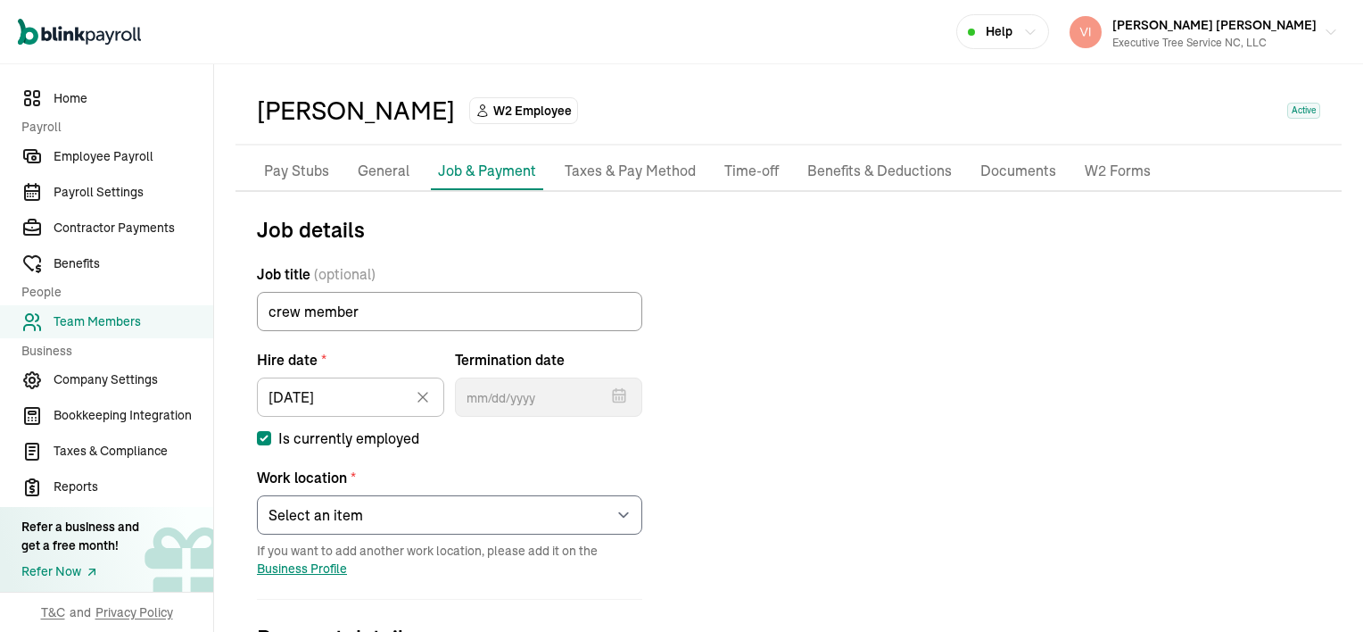
scroll to position [89, 0]
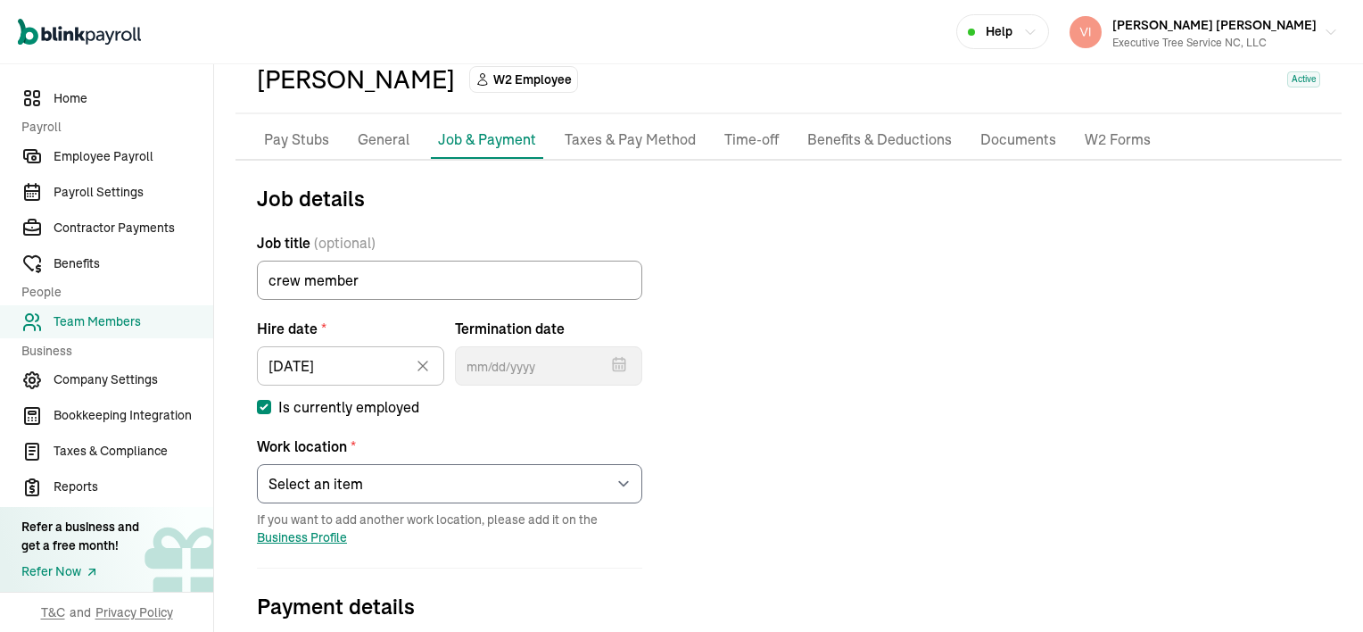
click at [260, 403] on input "Is currently employed" at bounding box center [264, 407] width 14 height 14
checkbox input "false"
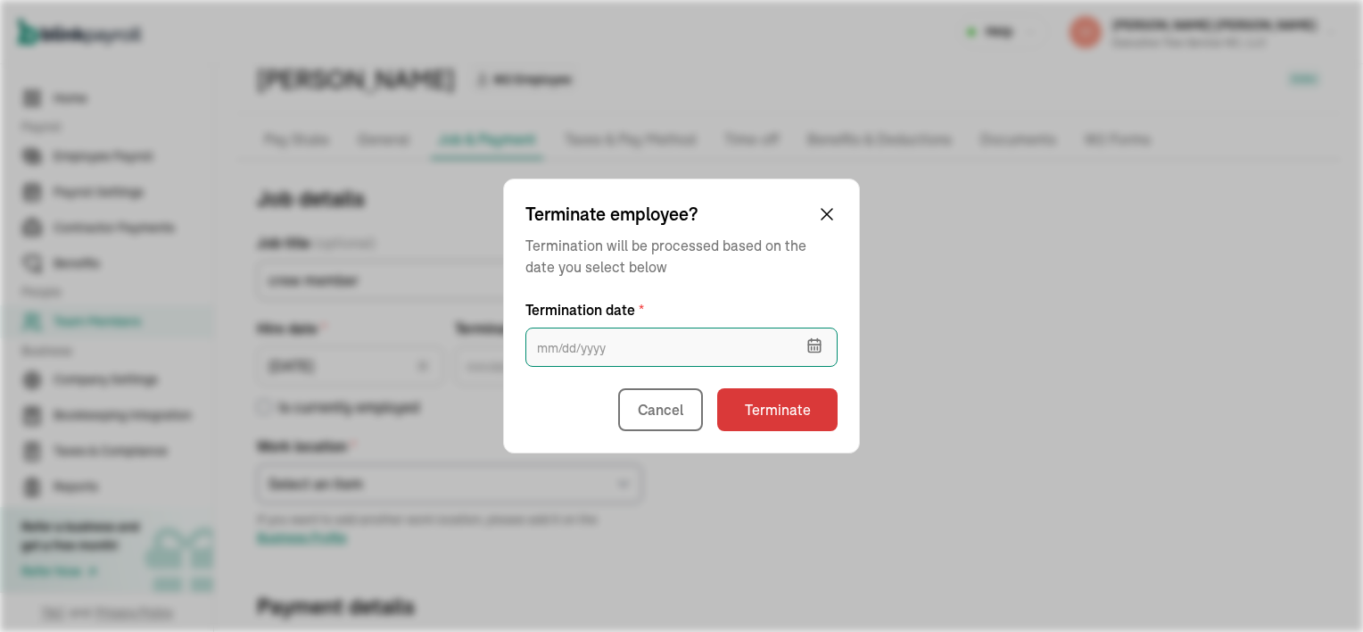
click at [613, 350] on input "text" at bounding box center [682, 346] width 312 height 39
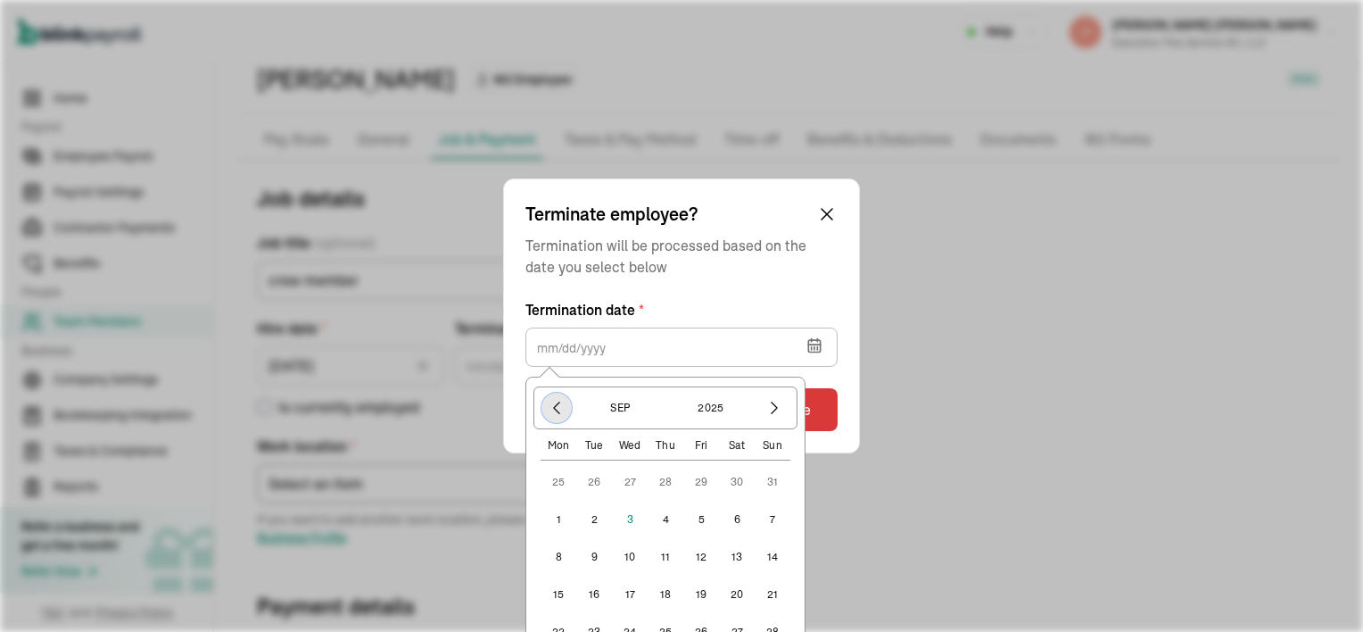
click at [550, 410] on icon "button" at bounding box center [557, 408] width 18 height 18
click at [667, 627] on button "28" at bounding box center [666, 632] width 36 height 36
type input "[DATE]"
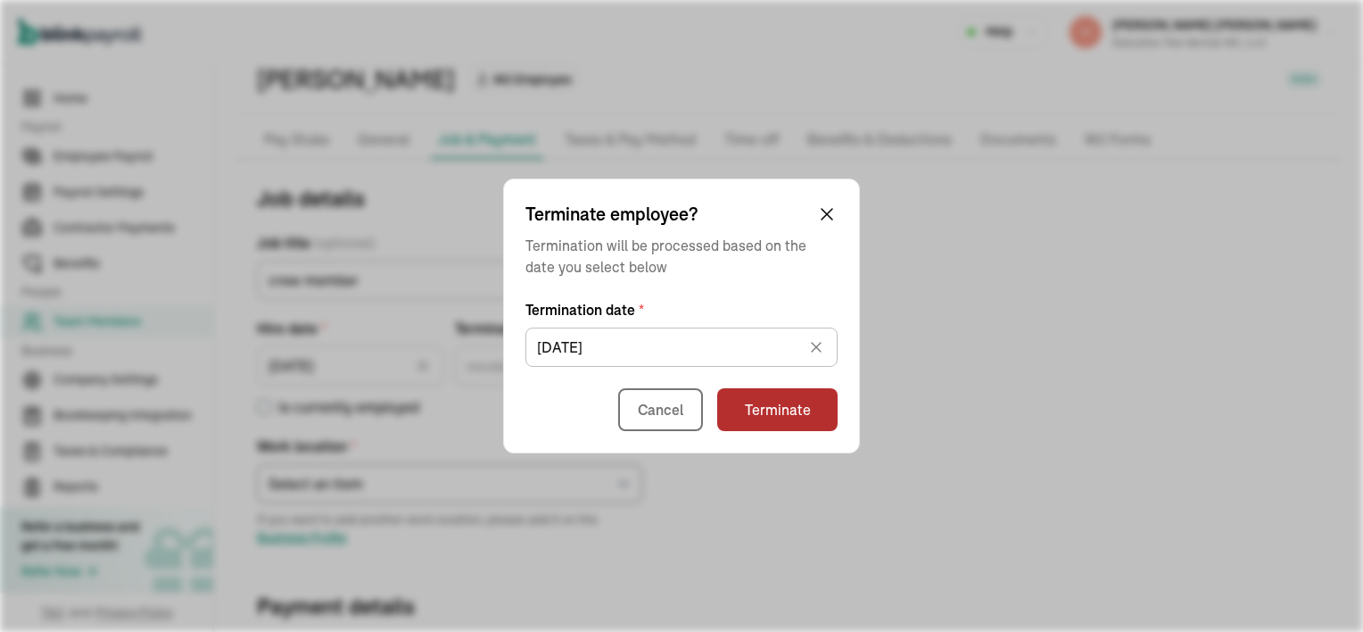
type input "[DATE]"
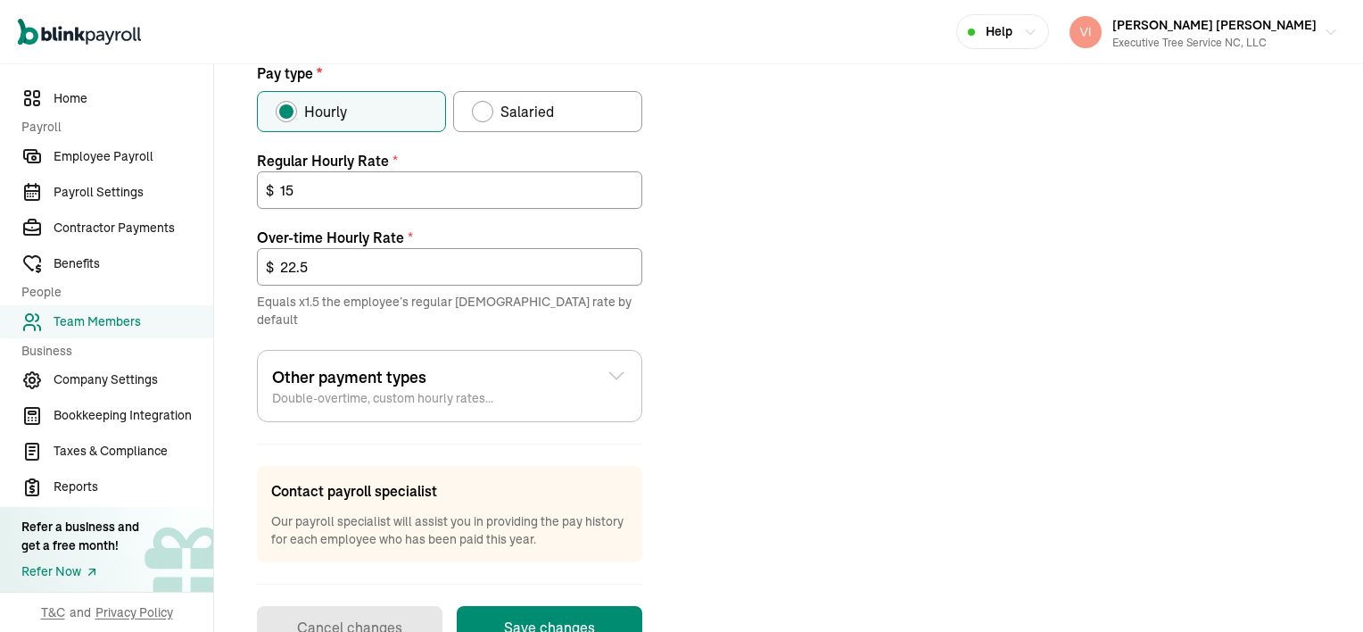
scroll to position [702, 0]
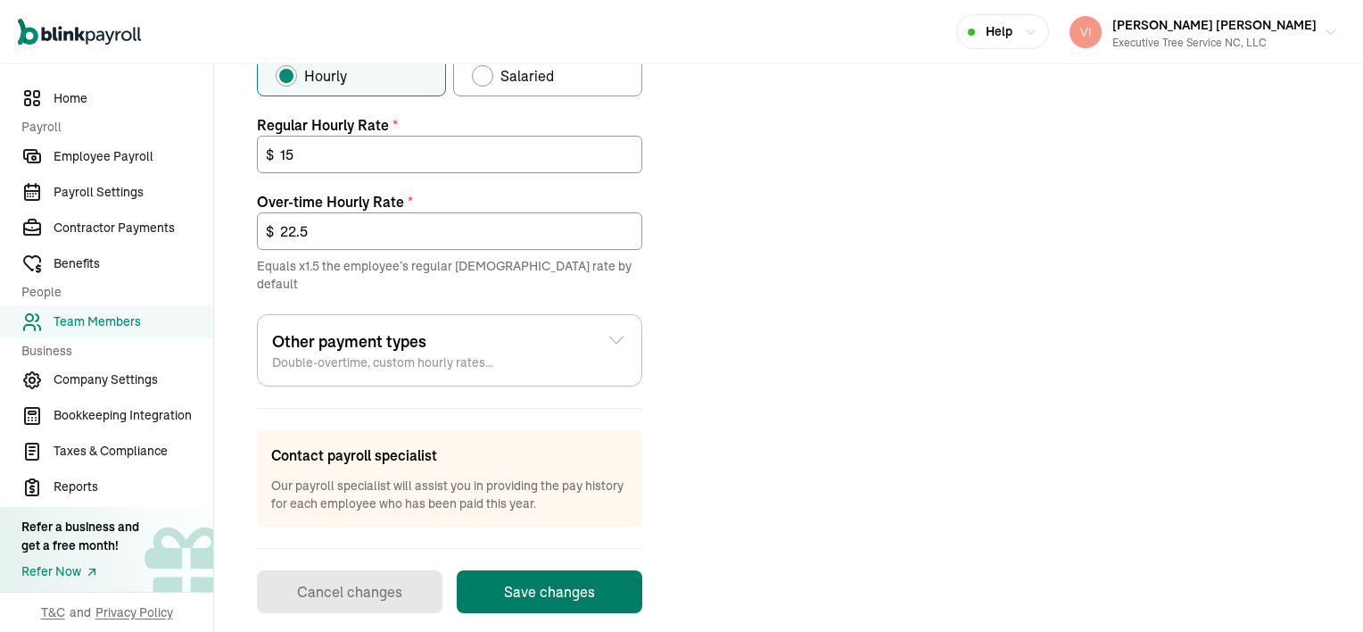
click at [574, 582] on button "Save changes" at bounding box center [550, 591] width 186 height 43
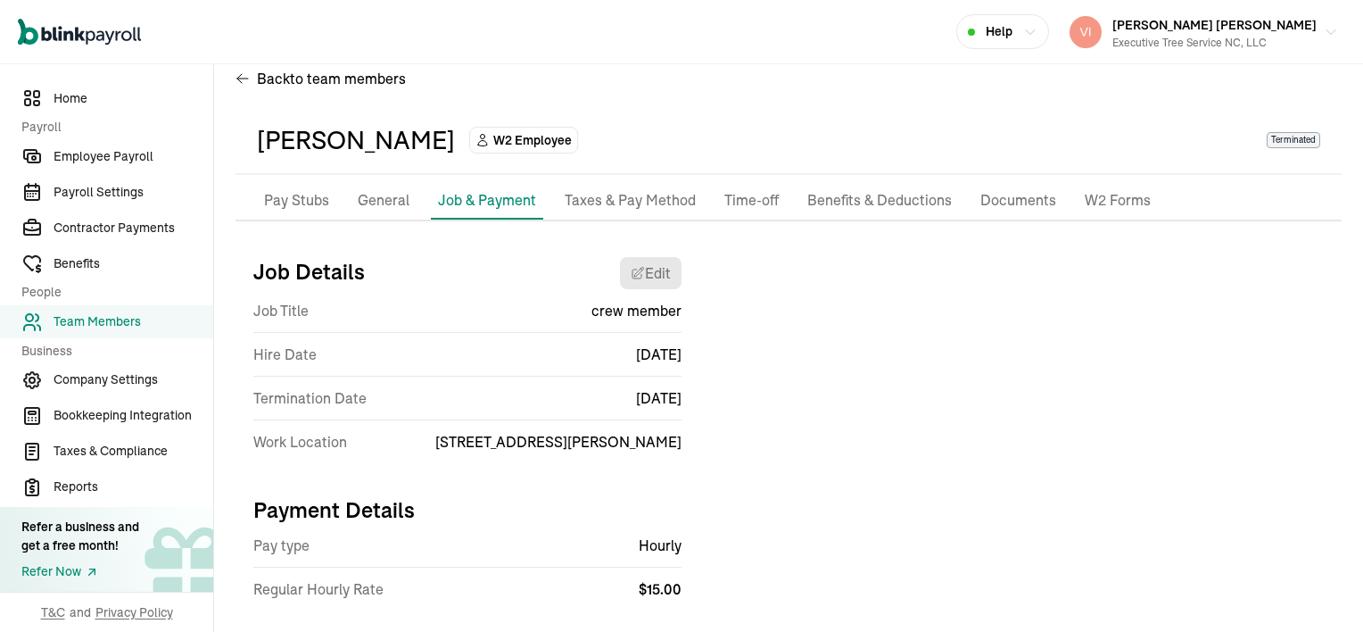
scroll to position [0, 0]
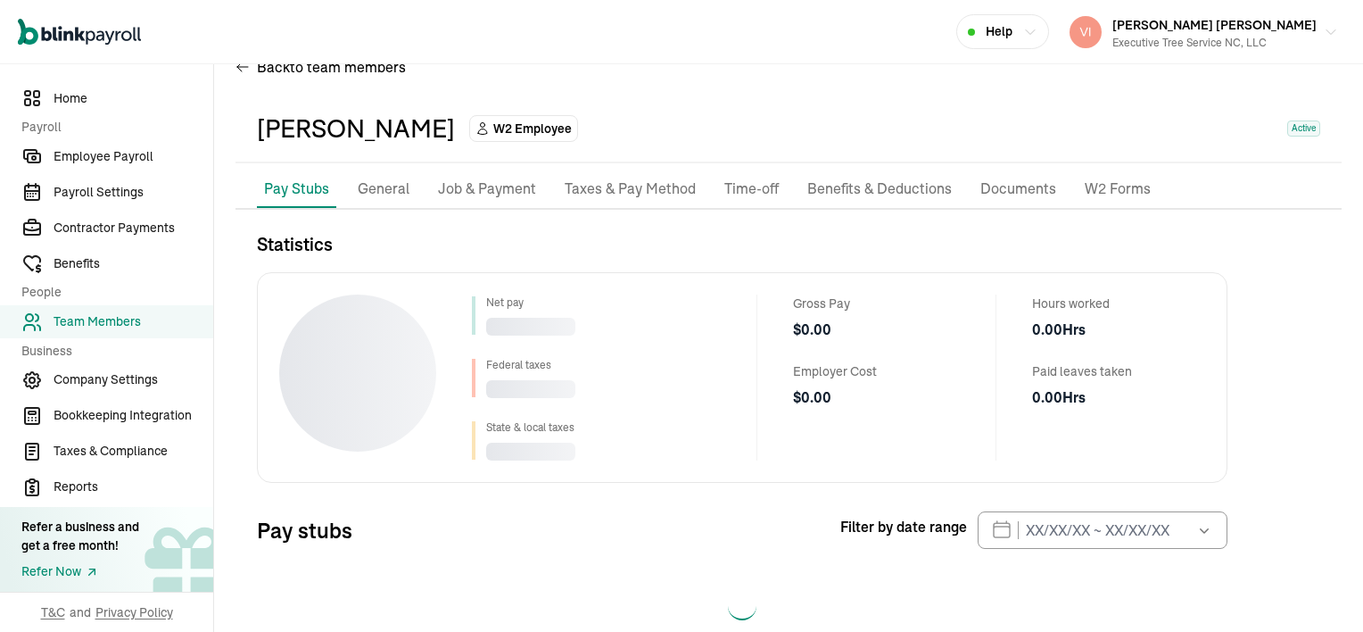
scroll to position [80, 0]
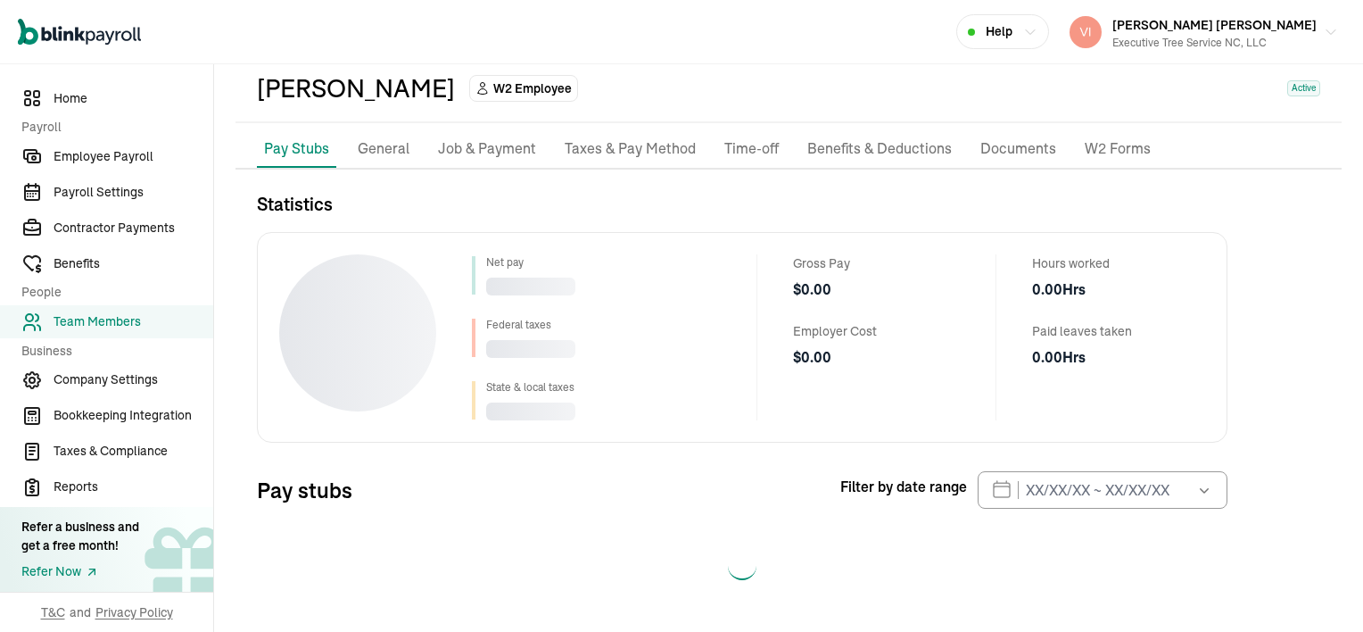
select select "2025"
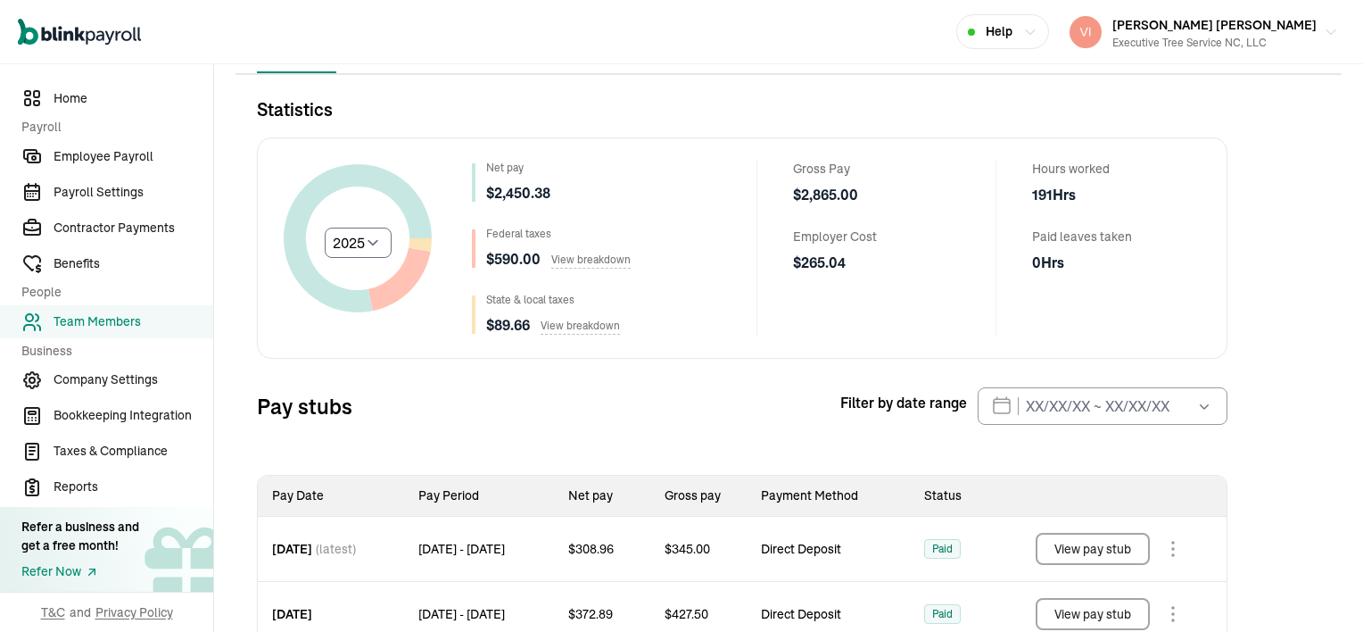
scroll to position [129, 0]
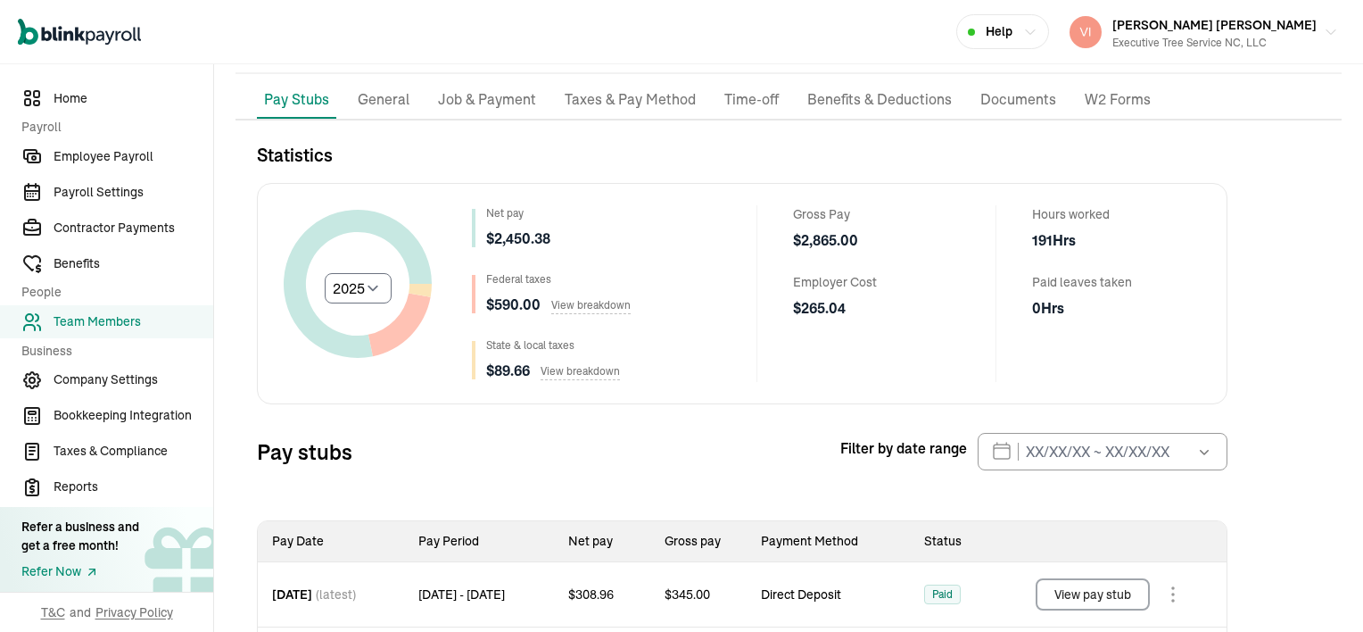
click at [484, 88] on p "Job & Payment" at bounding box center [487, 99] width 98 height 23
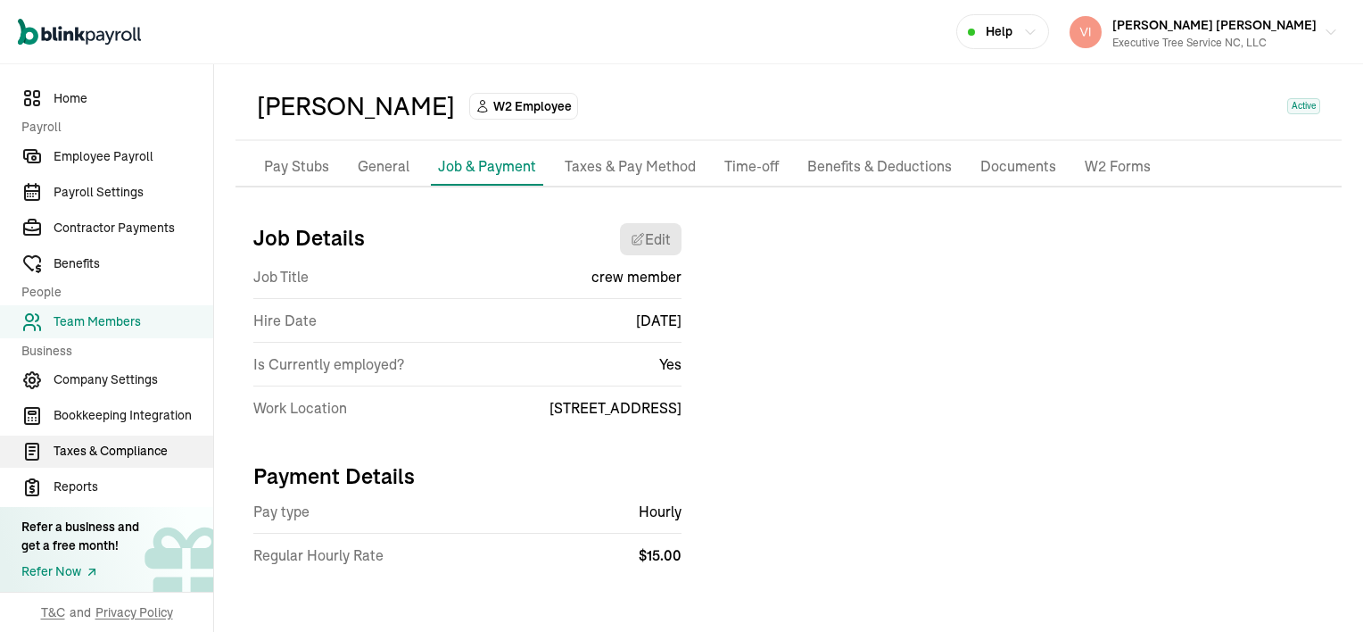
click at [79, 455] on span "Taxes & Compliance" at bounding box center [134, 451] width 160 height 19
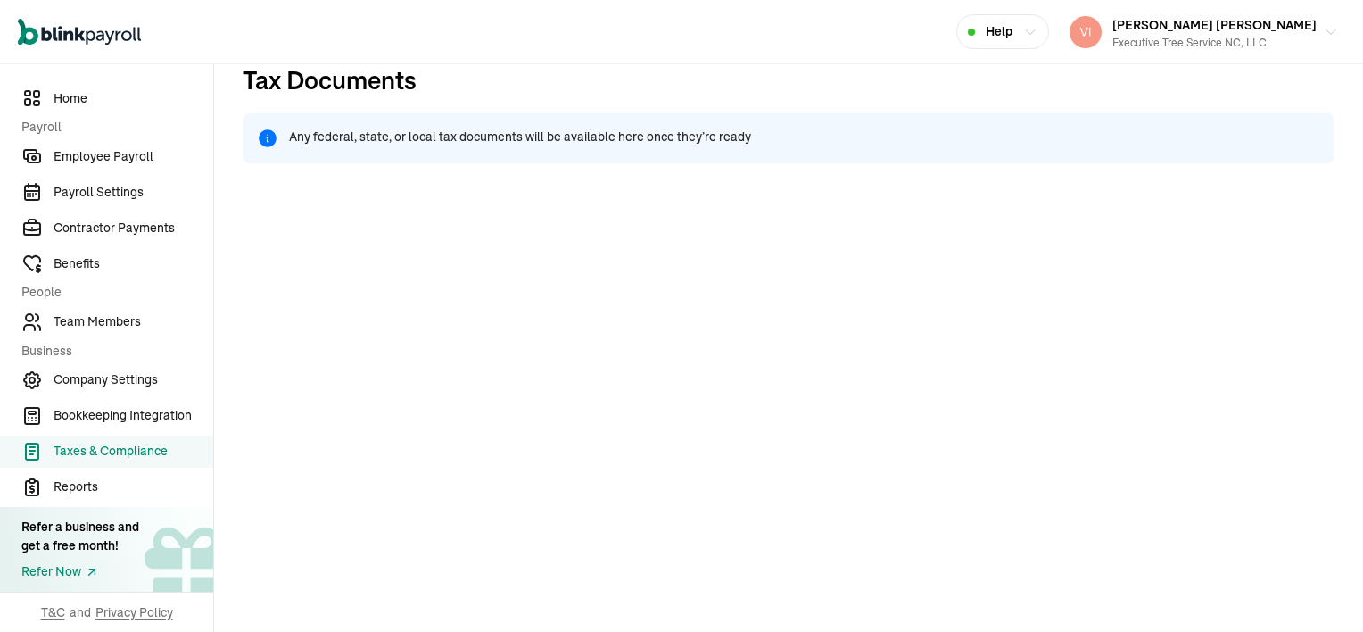
scroll to position [178, 0]
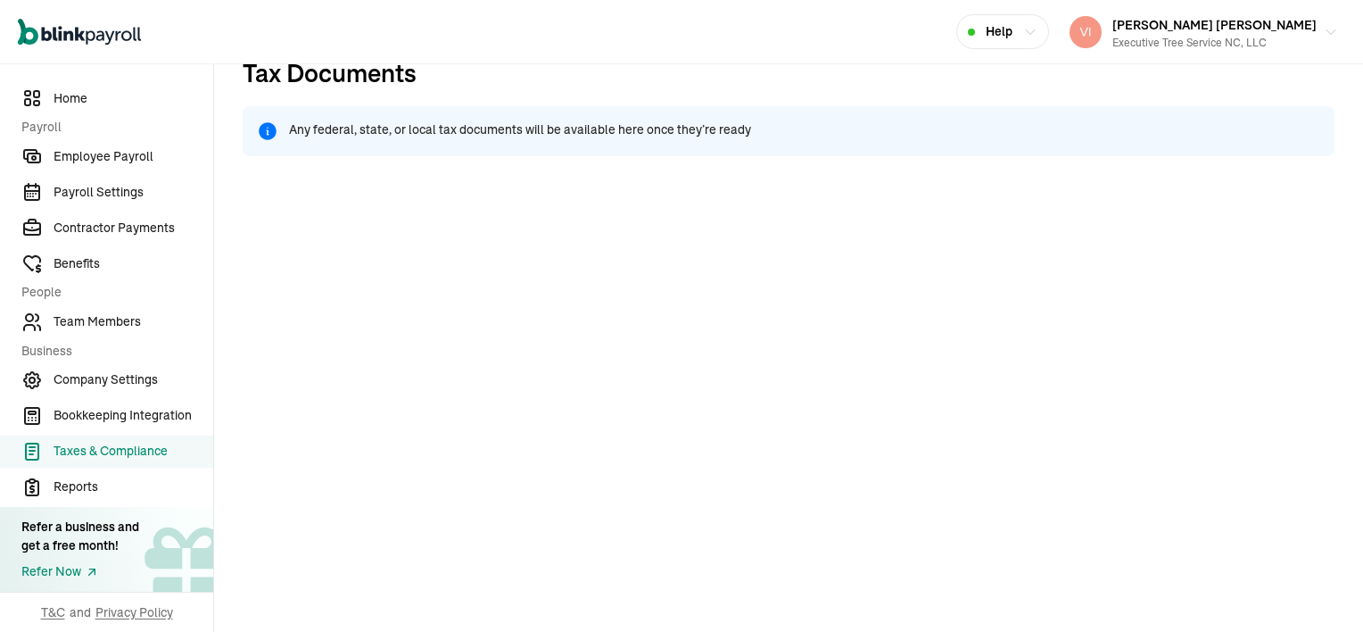
click at [837, 71] on h1 "Tax Documents" at bounding box center [789, 80] width 1092 height 52
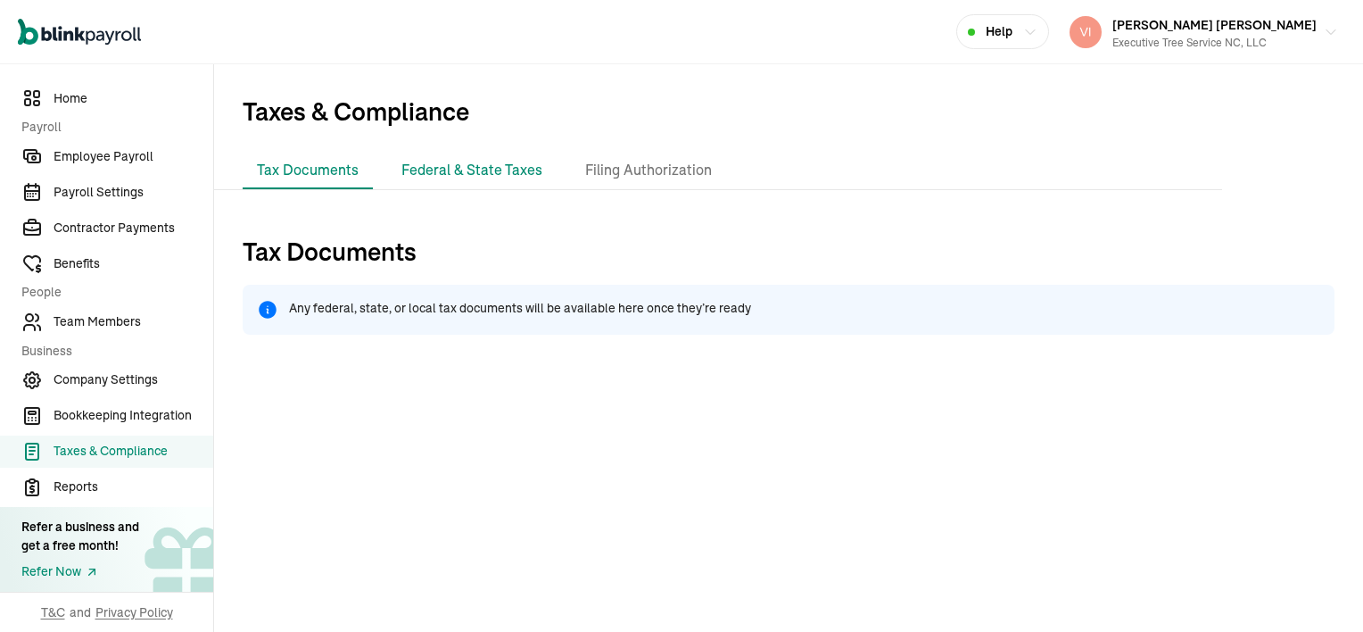
click at [499, 178] on li "Federal & State Taxes" at bounding box center [472, 170] width 170 height 37
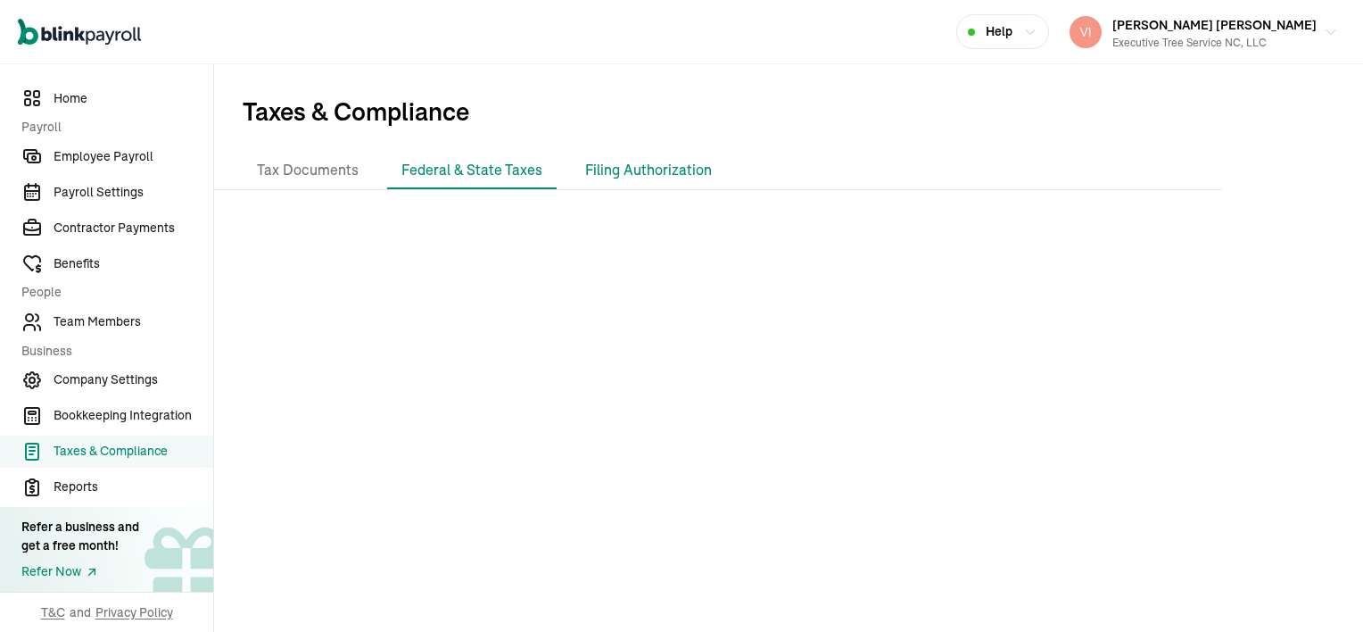
click at [675, 168] on li "Filing Authorization" at bounding box center [648, 170] width 155 height 37
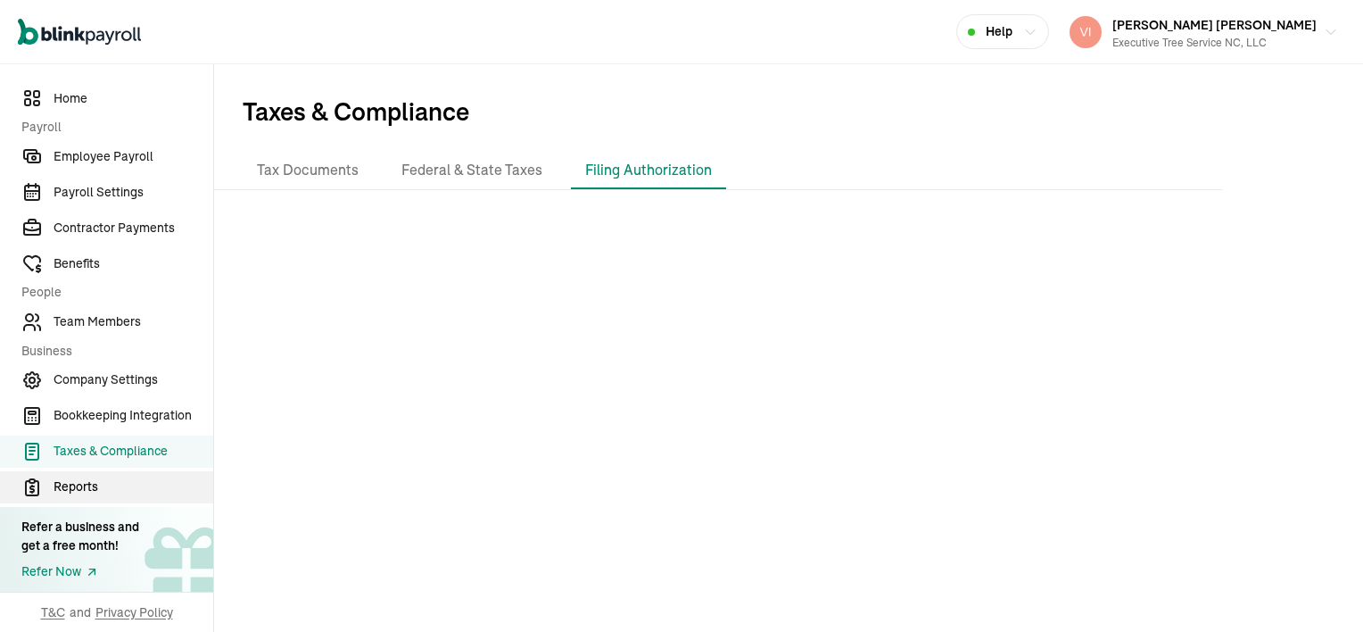
click at [75, 484] on span "Reports" at bounding box center [134, 486] width 160 height 19
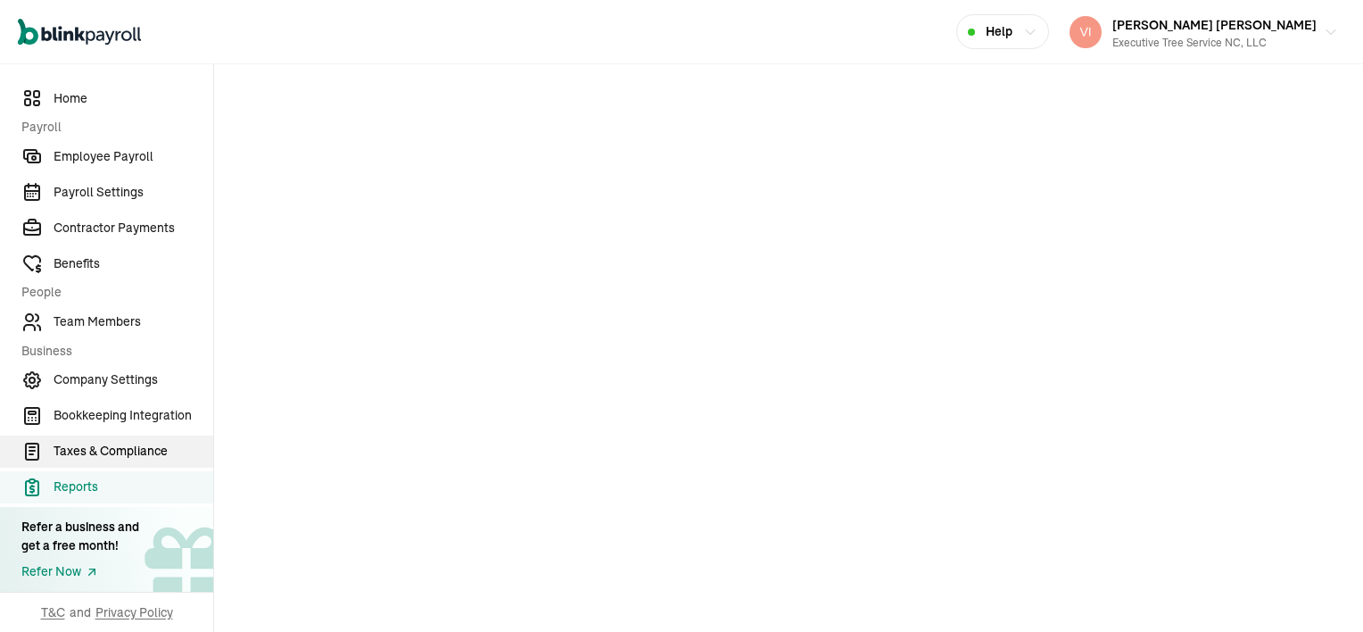
click at [104, 452] on span "Taxes & Compliance" at bounding box center [134, 451] width 160 height 19
